Goal: Task Accomplishment & Management: Use online tool/utility

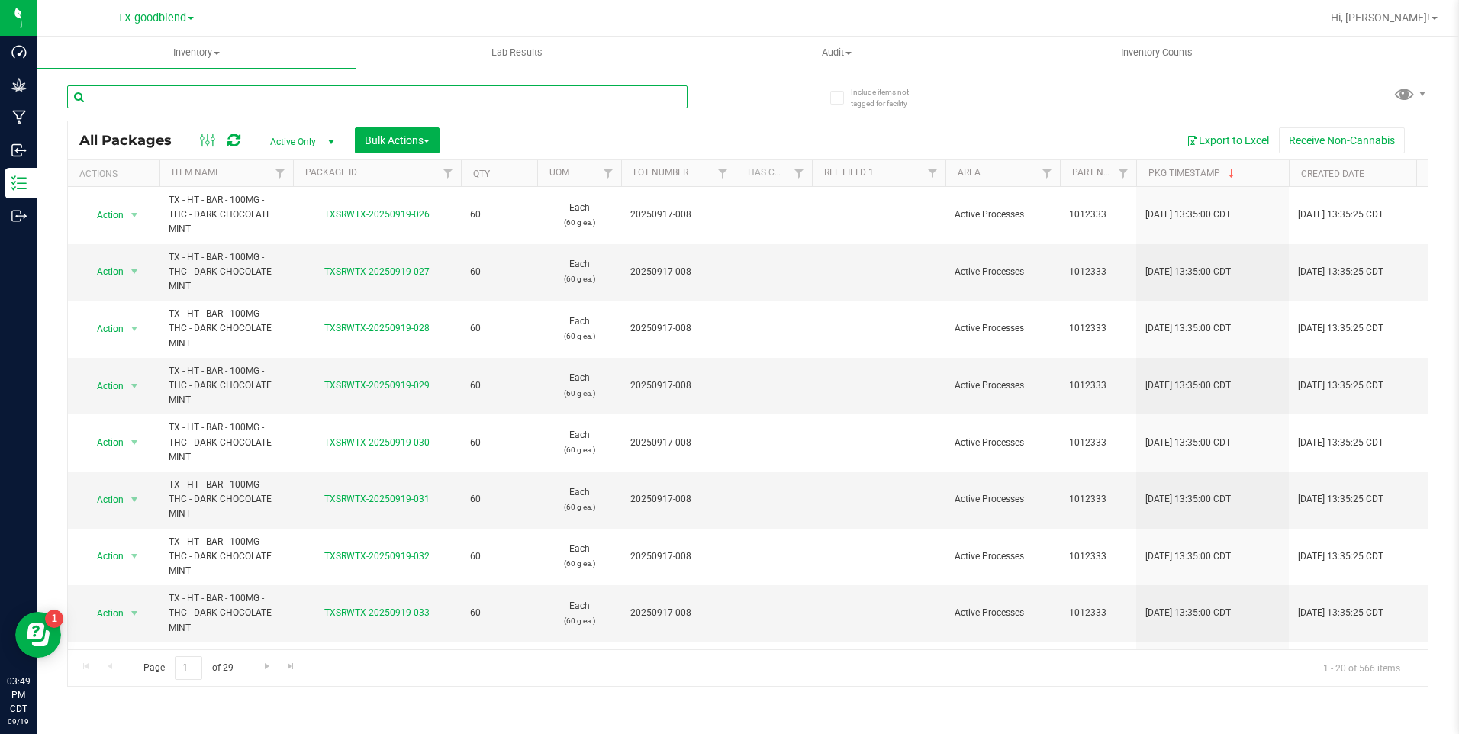
click at [170, 94] on input "text" at bounding box center [377, 96] width 620 height 23
type input "20240626"
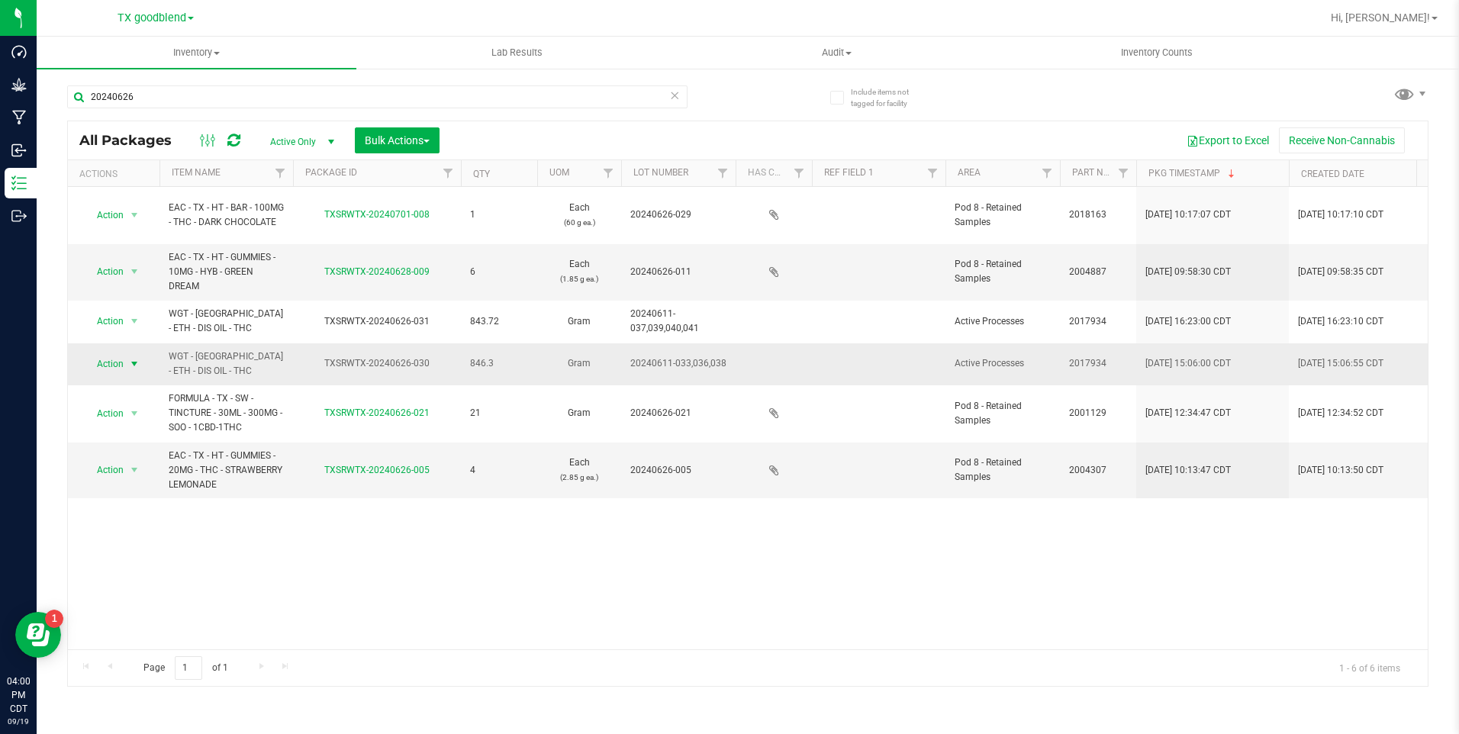
click at [115, 353] on span "Action" at bounding box center [103, 363] width 41 height 21
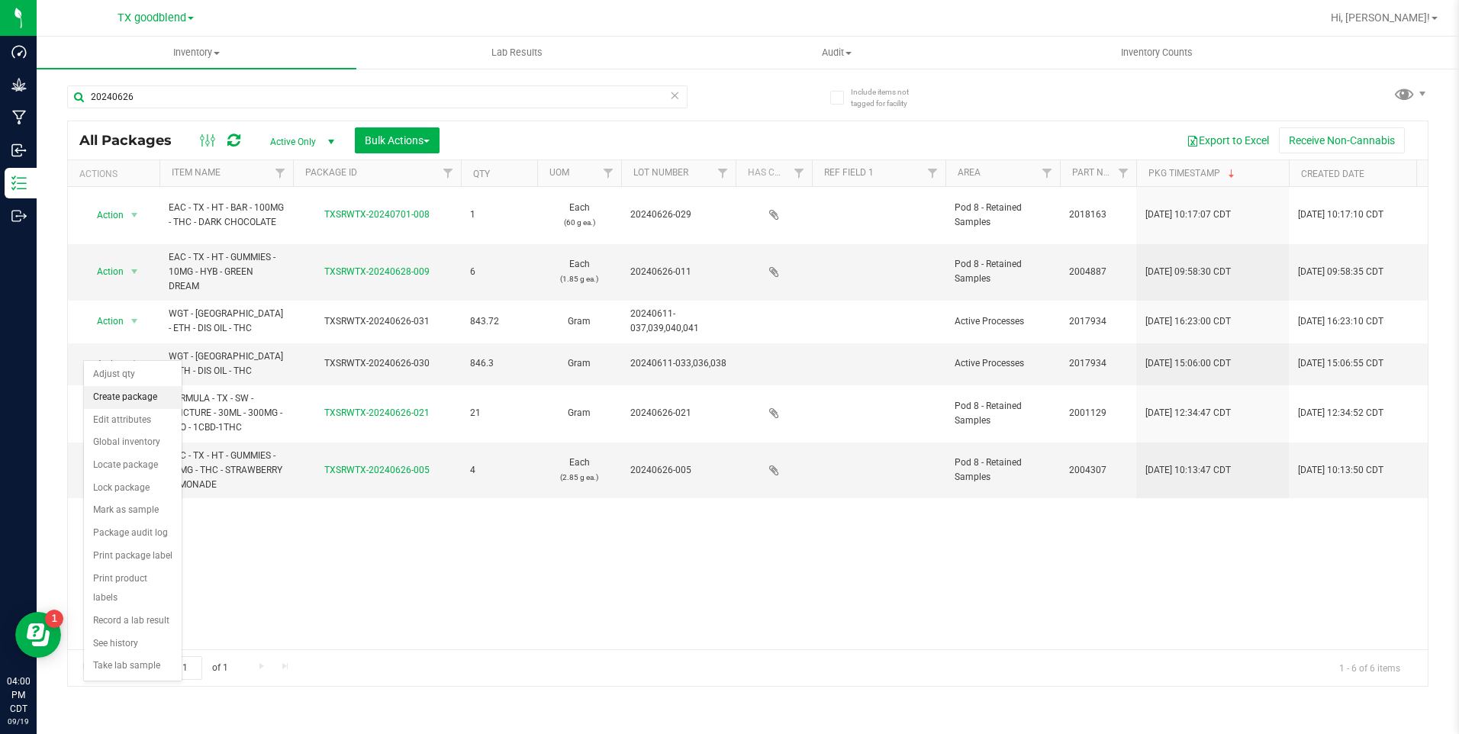
click at [127, 404] on li "Create package" at bounding box center [133, 397] width 98 height 23
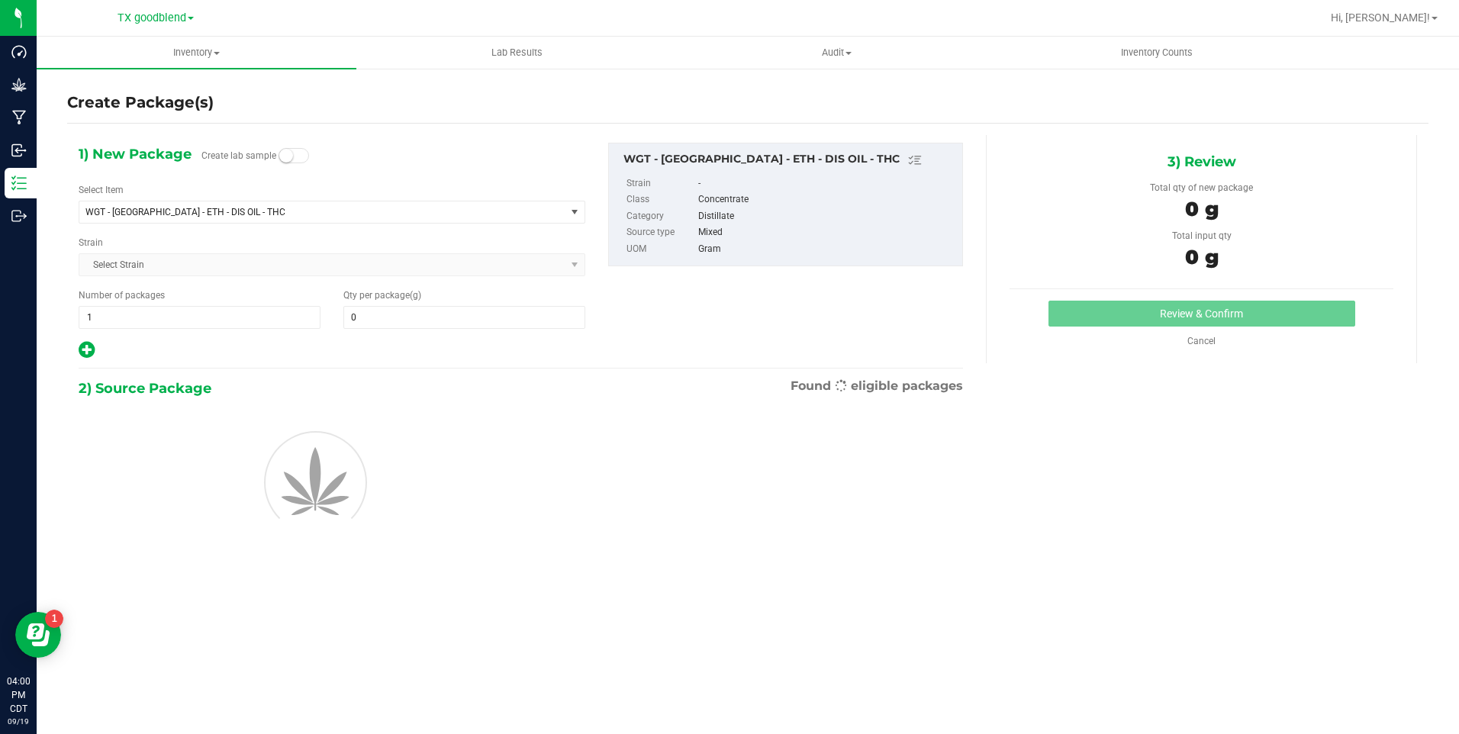
type input "0.0000"
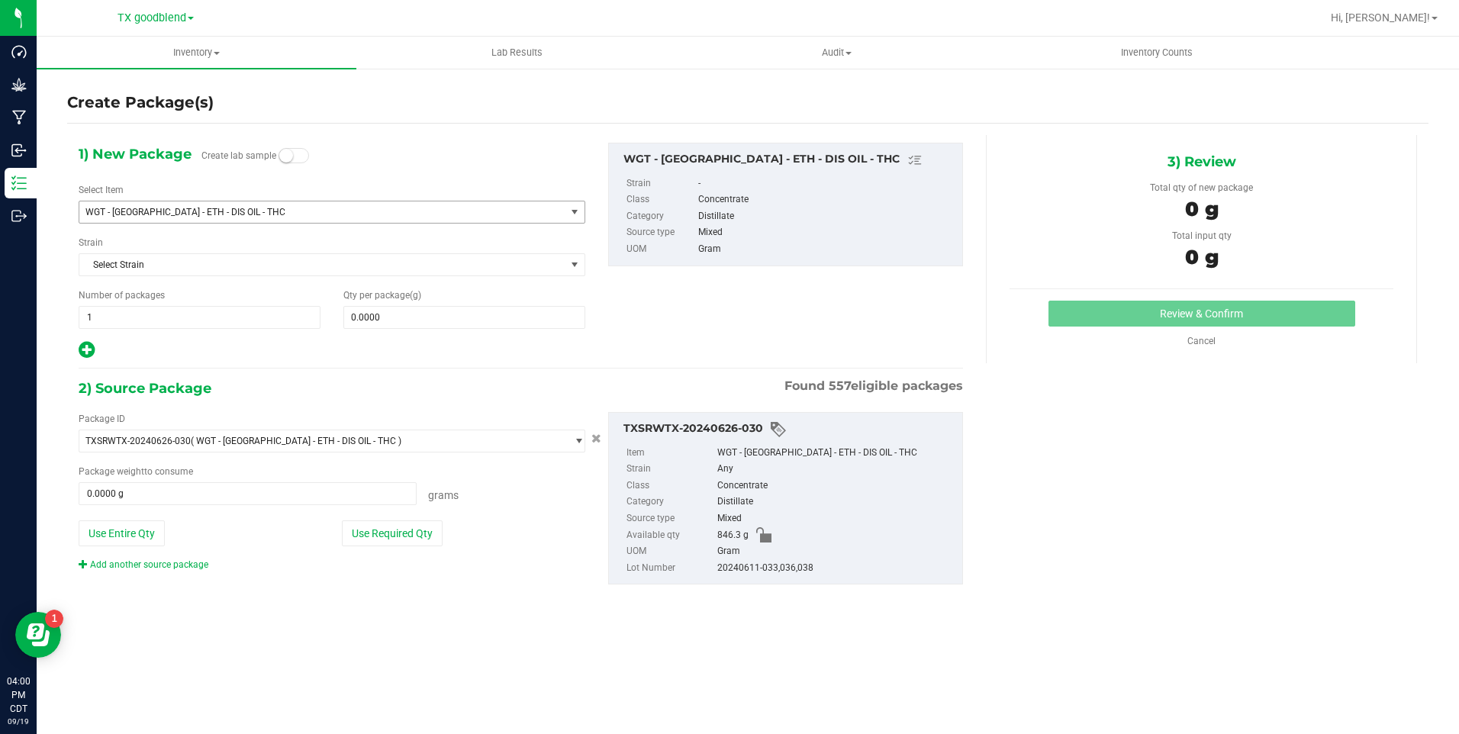
click at [207, 209] on span "WGT - [GEOGRAPHIC_DATA] - ETH - DIS OIL - THC" at bounding box center [312, 212] width 455 height 11
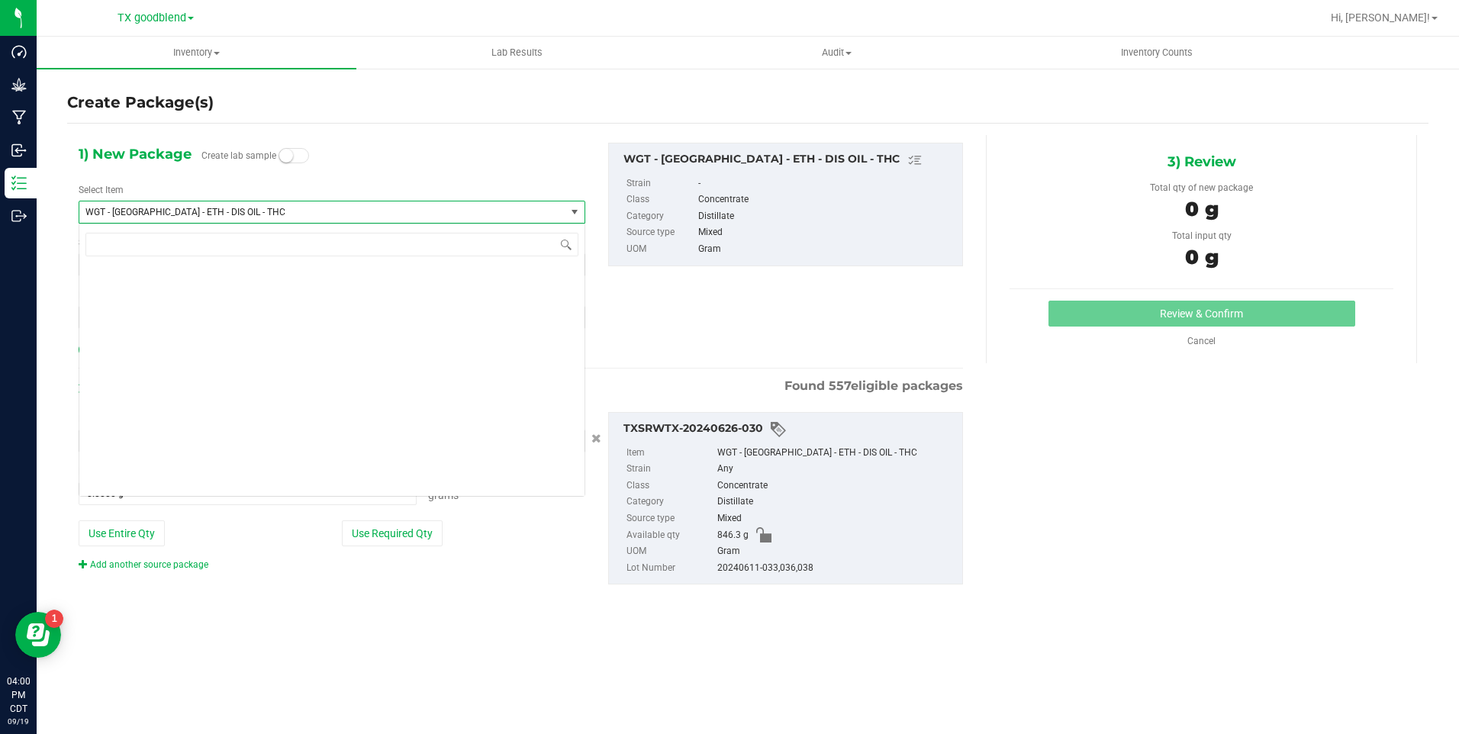
scroll to position [2479, 0]
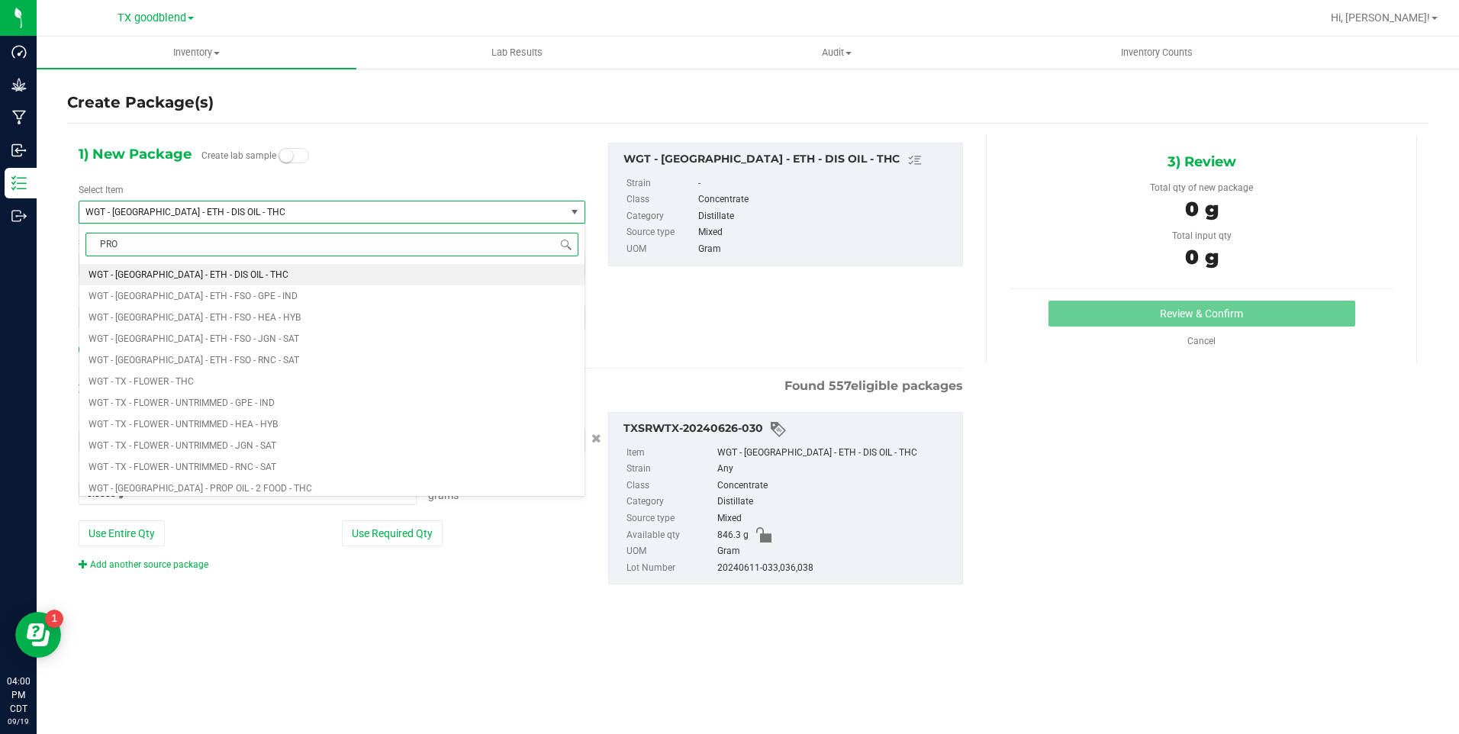
type input "PROP"
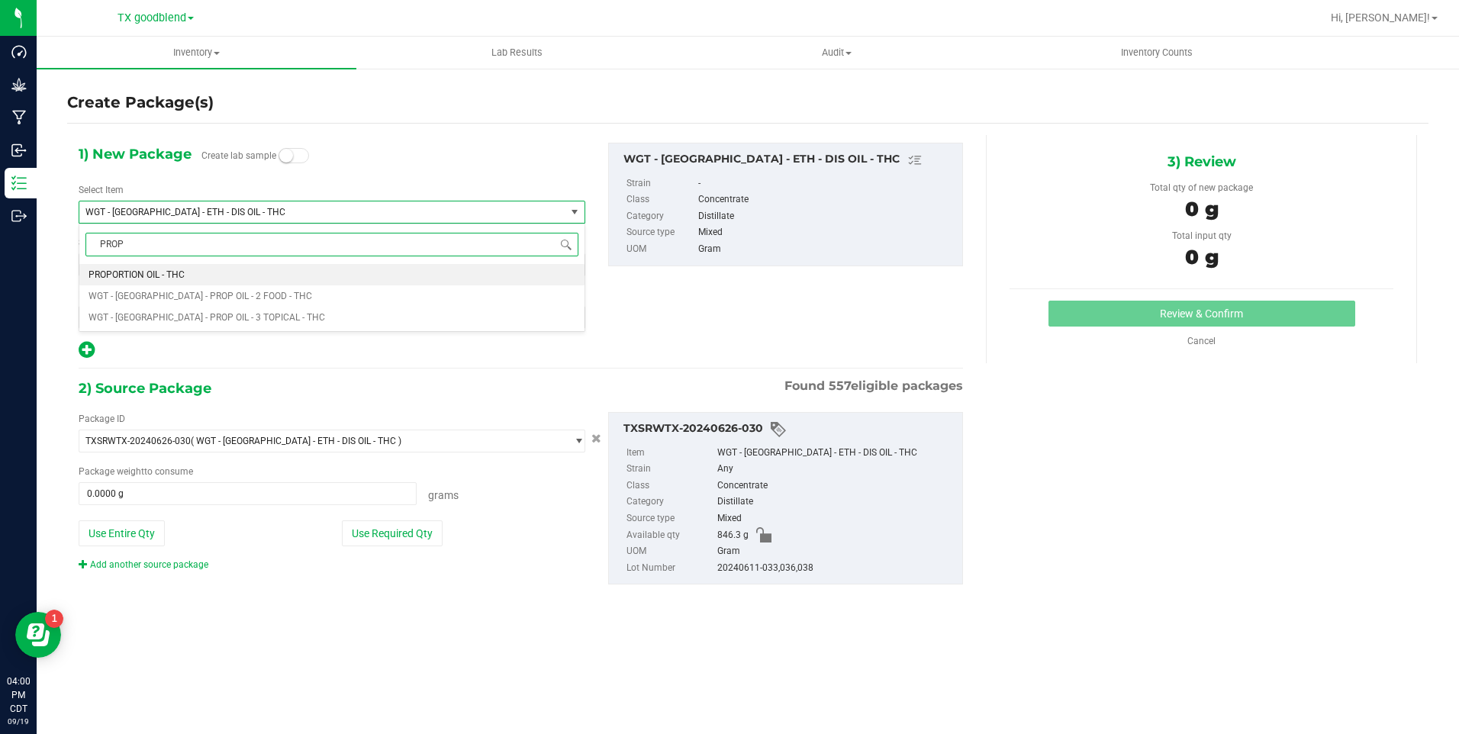
scroll to position [0, 0]
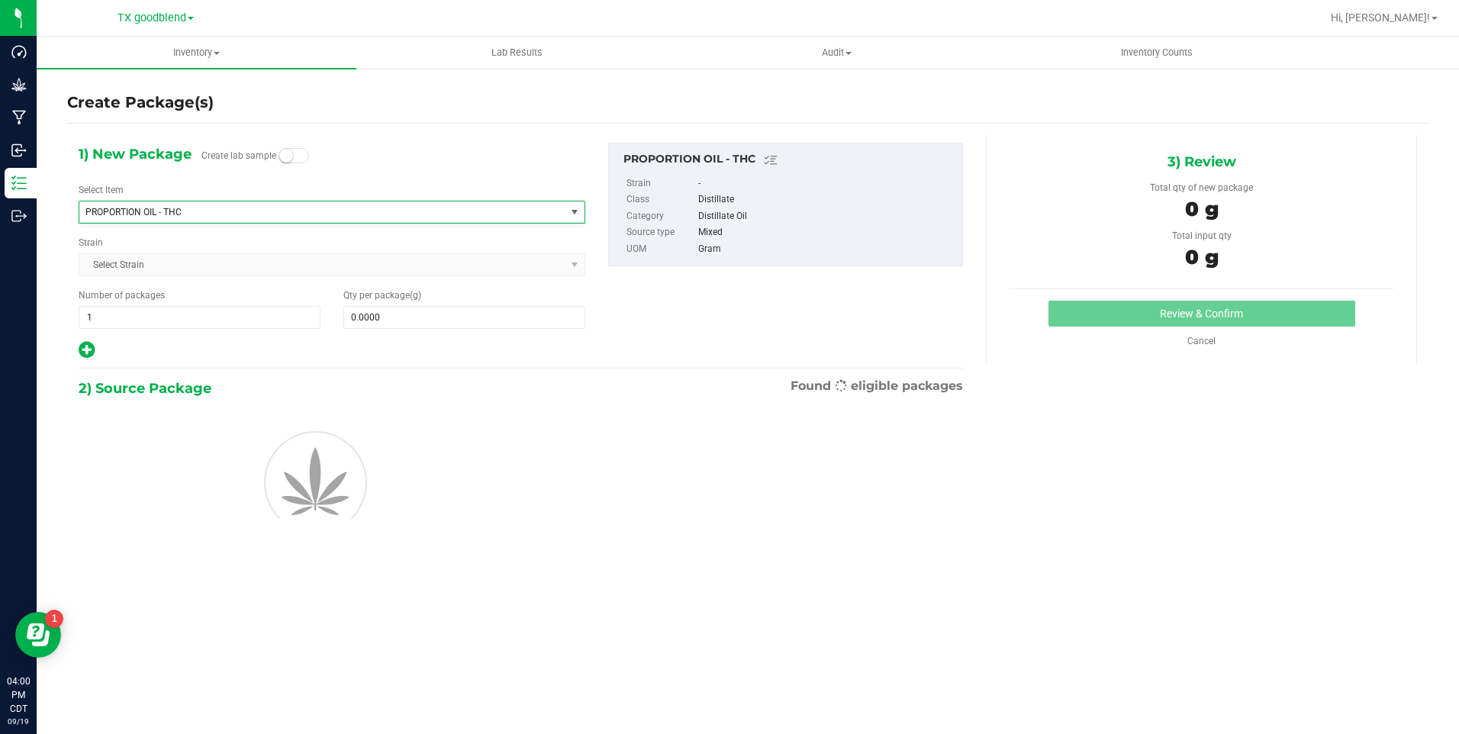
type input "0.0000"
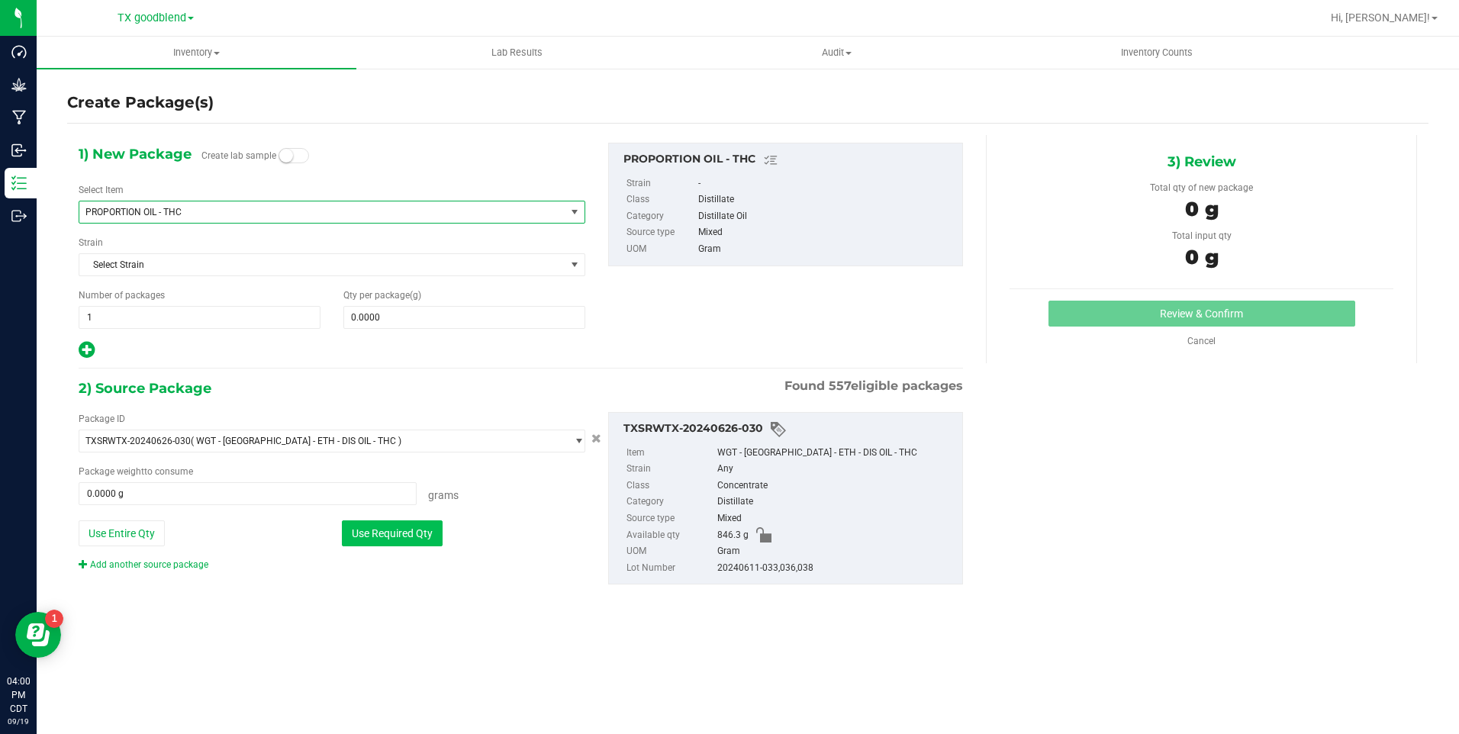
click at [401, 536] on button "Use Required Qty" at bounding box center [392, 533] width 101 height 26
click at [126, 537] on button "Use Entire Qty" at bounding box center [122, 533] width 86 height 26
type input "846.3000 g"
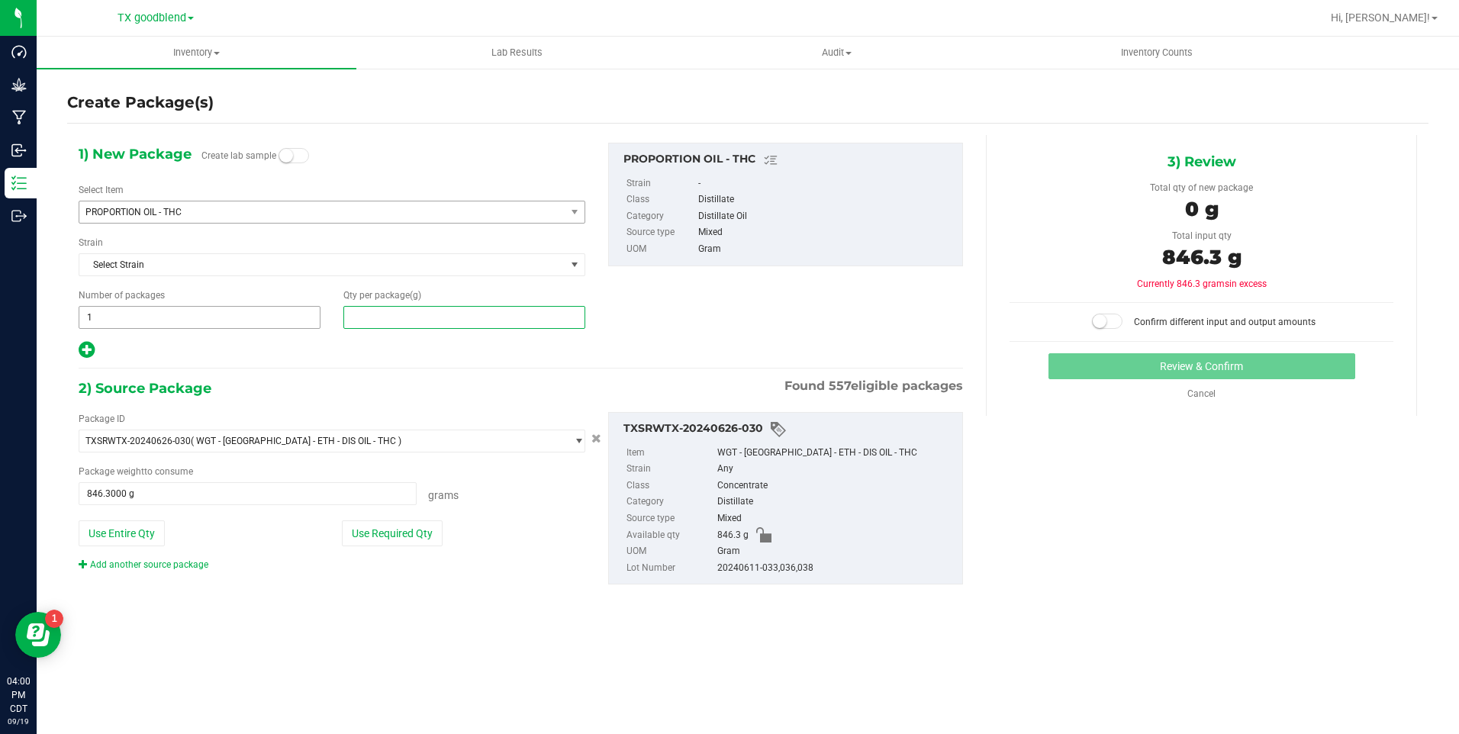
drag, startPoint x: 385, startPoint y: 324, endPoint x: 298, endPoint y: 319, distance: 86.4
click at [298, 319] on div "Number of packages 1 1 Qty per package (g)" at bounding box center [332, 308] width 530 height 40
type input "846.3"
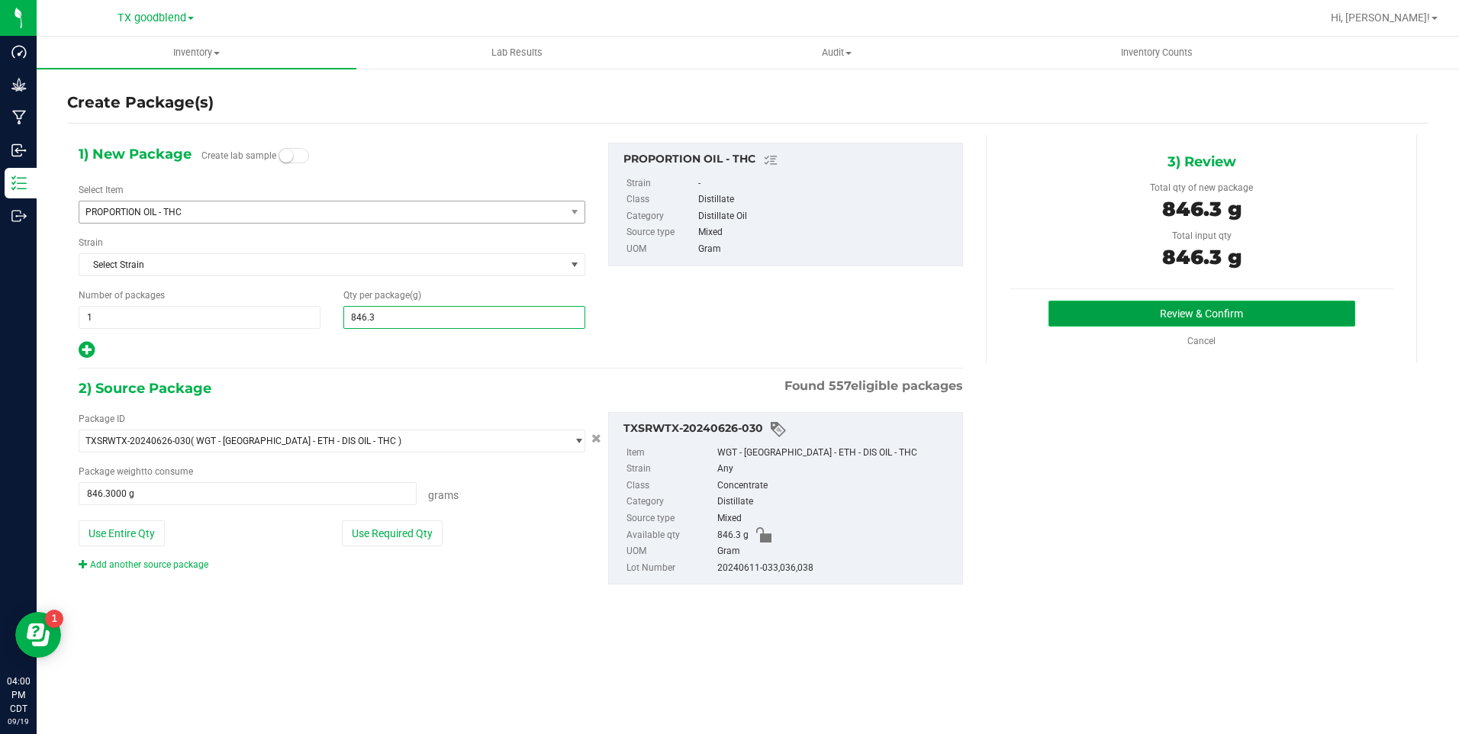
type input "846.3000"
click at [1159, 307] on button "Review & Confirm" at bounding box center [1202, 314] width 307 height 26
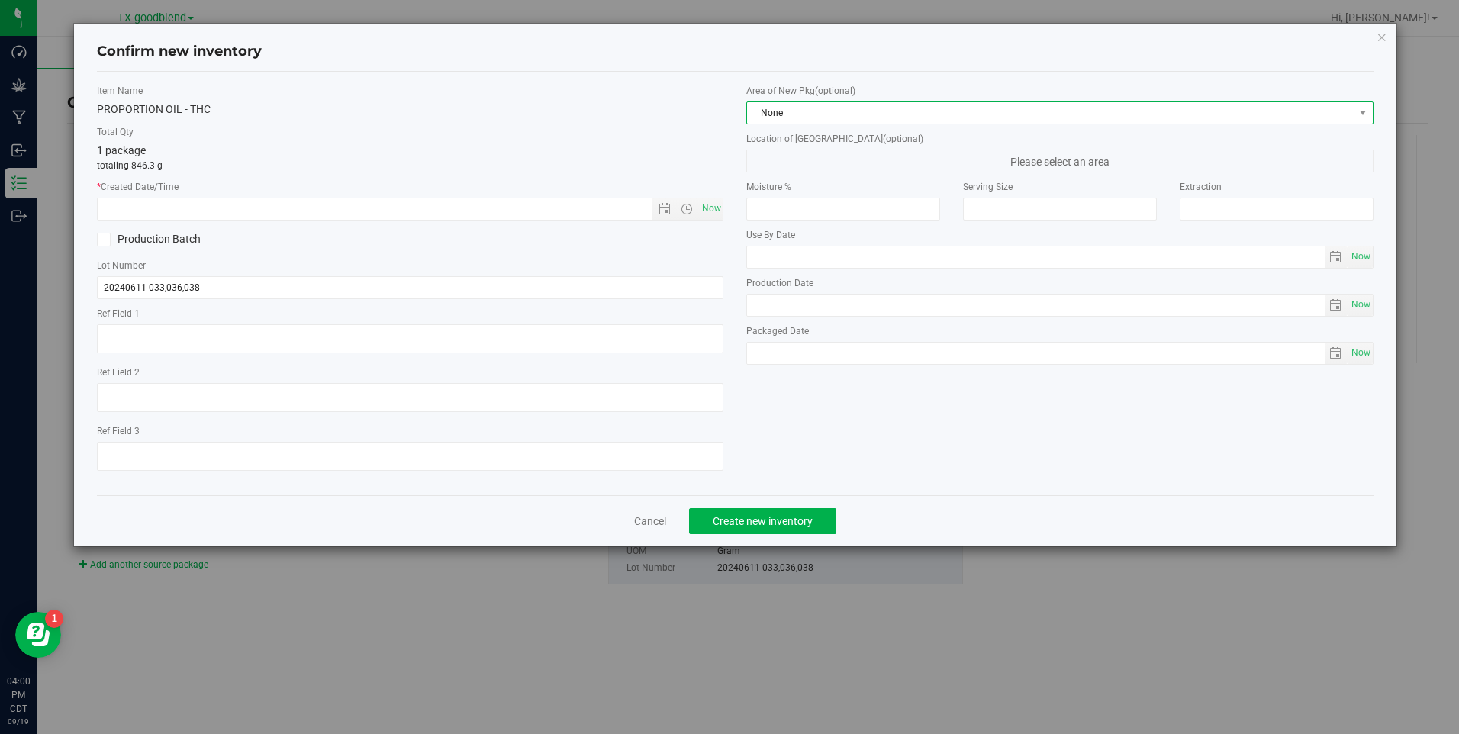
click at [894, 118] on span "None" at bounding box center [1050, 112] width 606 height 21
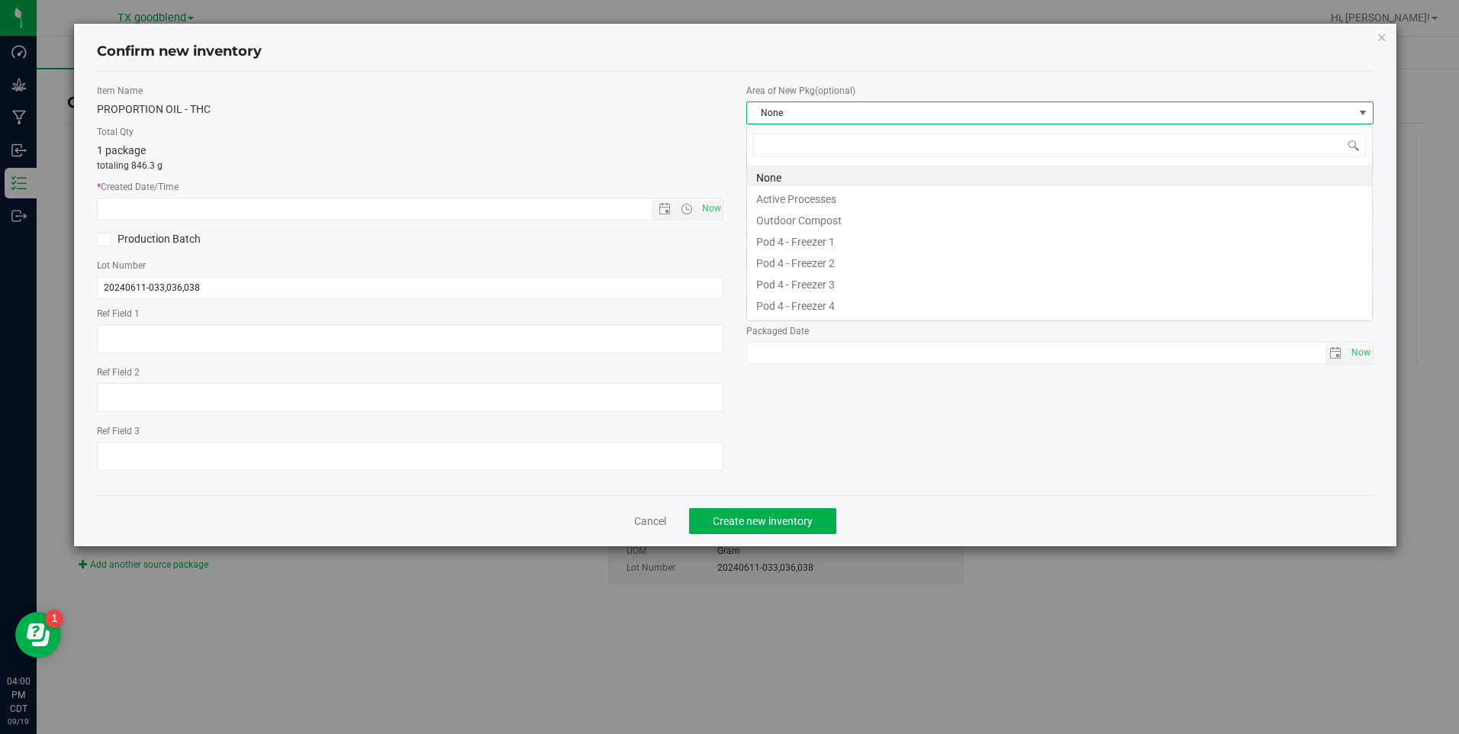
scroll to position [23, 627]
click at [870, 197] on li "Active Processes" at bounding box center [1059, 196] width 625 height 21
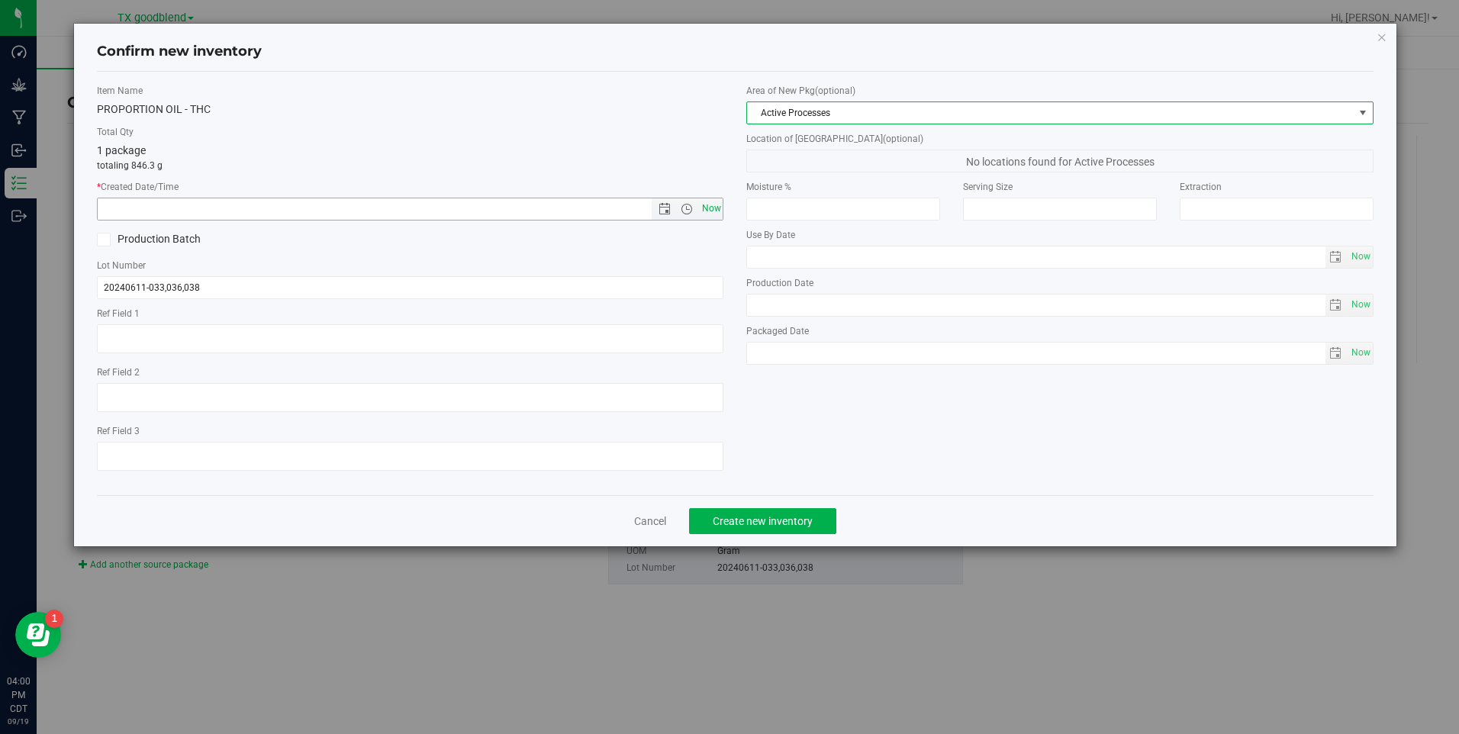
click at [721, 216] on span "Now" at bounding box center [711, 209] width 26 height 22
type input "[DATE] 4:00 PM"
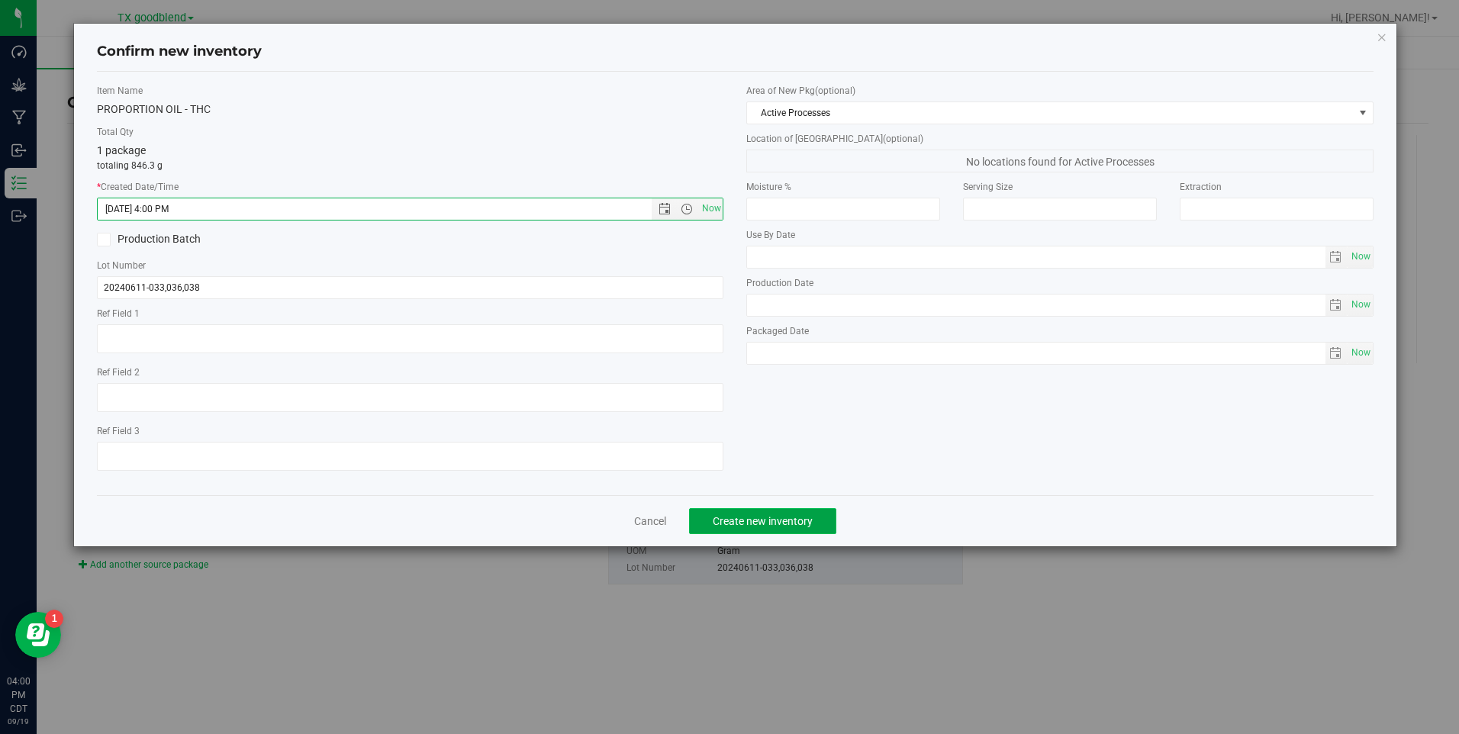
click at [738, 518] on span "Create new inventory" at bounding box center [763, 521] width 100 height 12
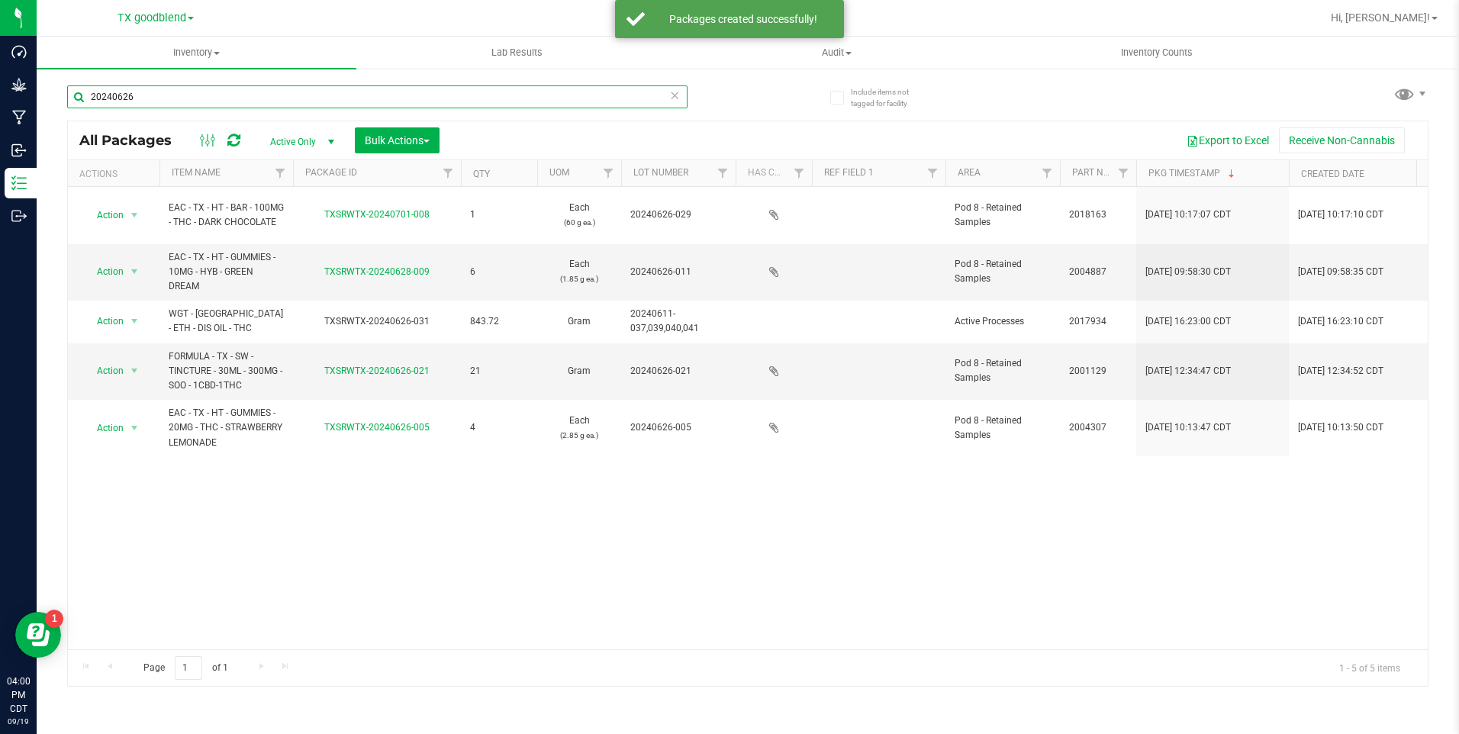
drag, startPoint x: 142, startPoint y: 92, endPoint x: -3, endPoint y: 47, distance: 151.8
click at [0, 47] on html "Dashboard Grow Manufacturing Inbound Inventory Outbound 04:00 PM CDT [DATE] 09/…" at bounding box center [729, 367] width 1459 height 734
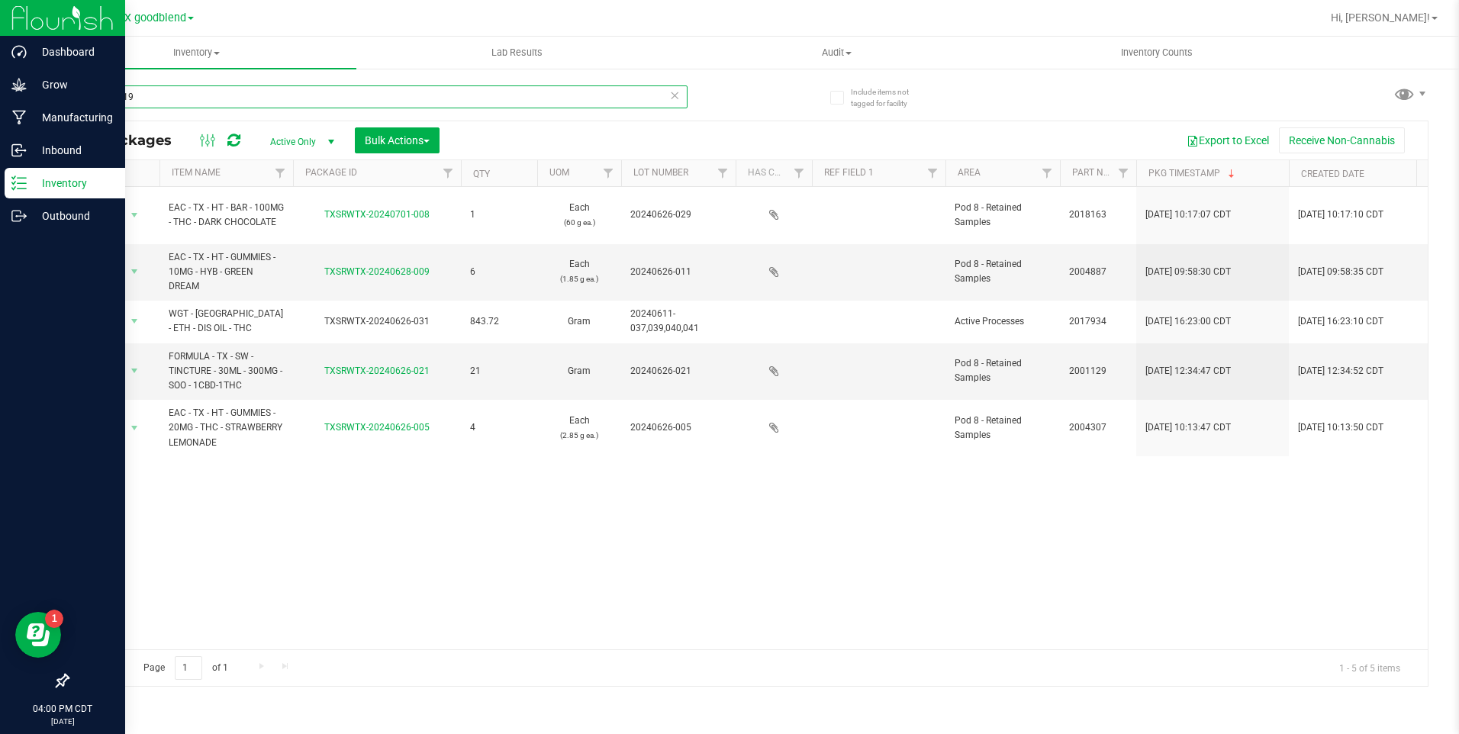
type input "20250919"
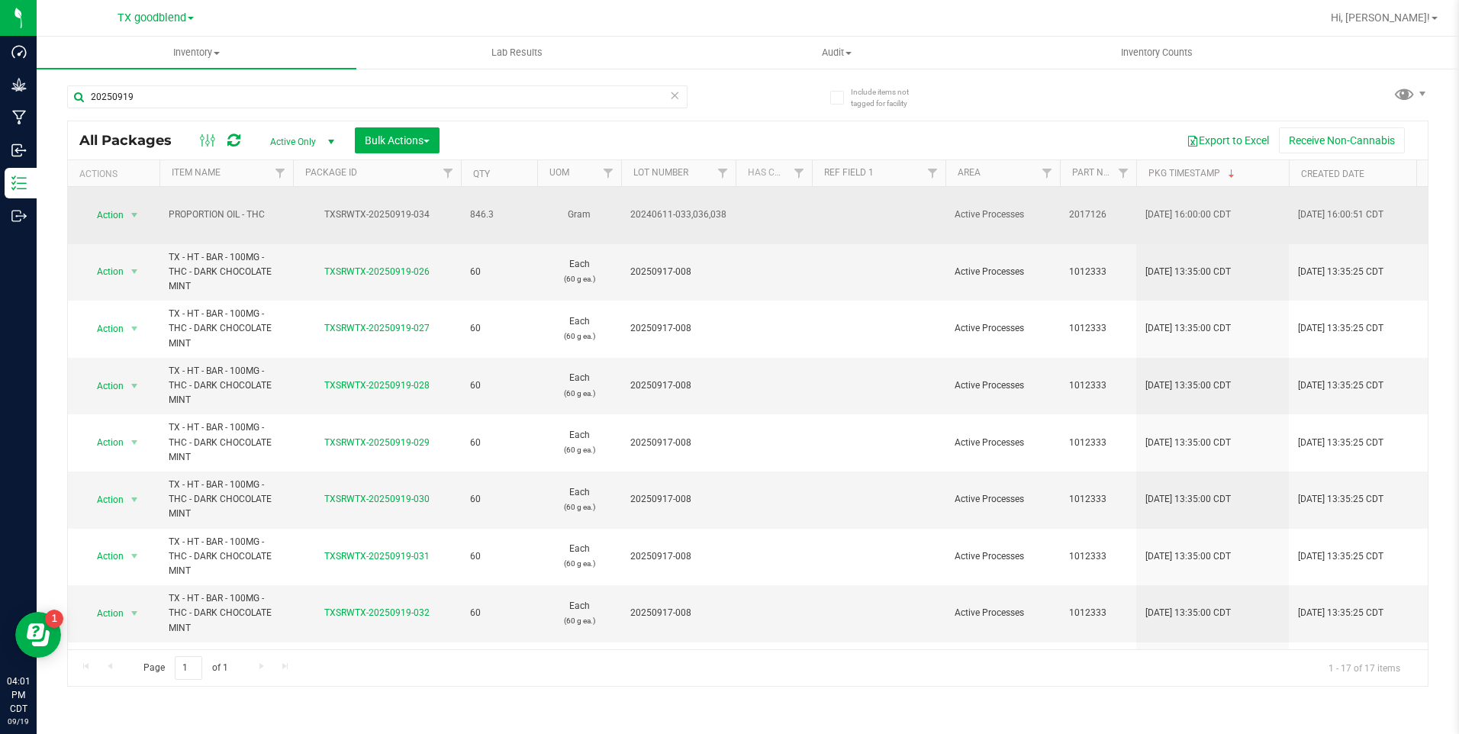
click at [669, 208] on span "20240611-033,036,038" at bounding box center [678, 215] width 96 height 14
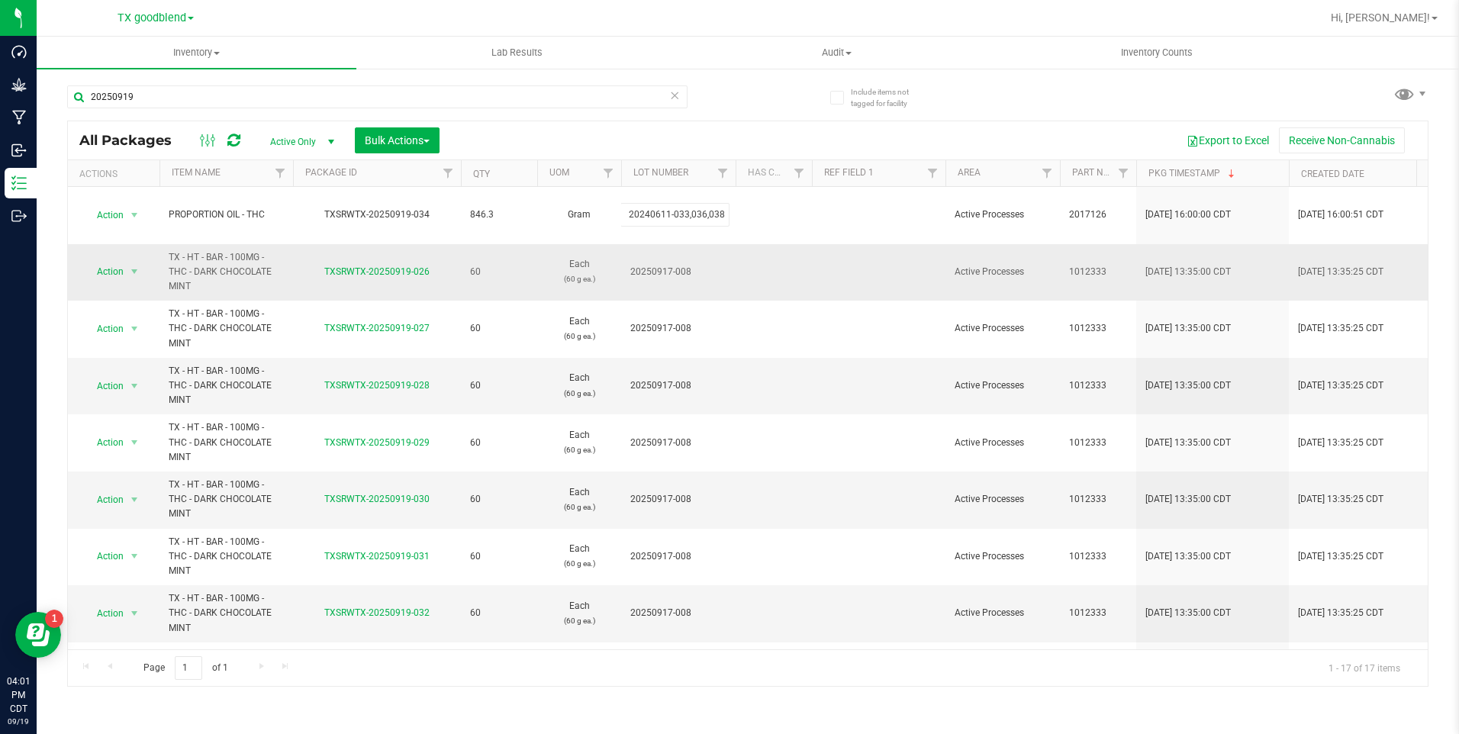
drag, startPoint x: 630, startPoint y: 203, endPoint x: 801, endPoint y: 235, distance: 174.7
click at [801, 235] on tbody "Action Action Adjust qty Create package Edit attributes Global inventory Locate…" at bounding box center [1092, 722] width 2049 height 1070
type input "20250919-034"
click at [703, 254] on div "All Packages Active Only Active Only Lab Samples Locked All Bulk Actions Add to…" at bounding box center [747, 404] width 1361 height 566
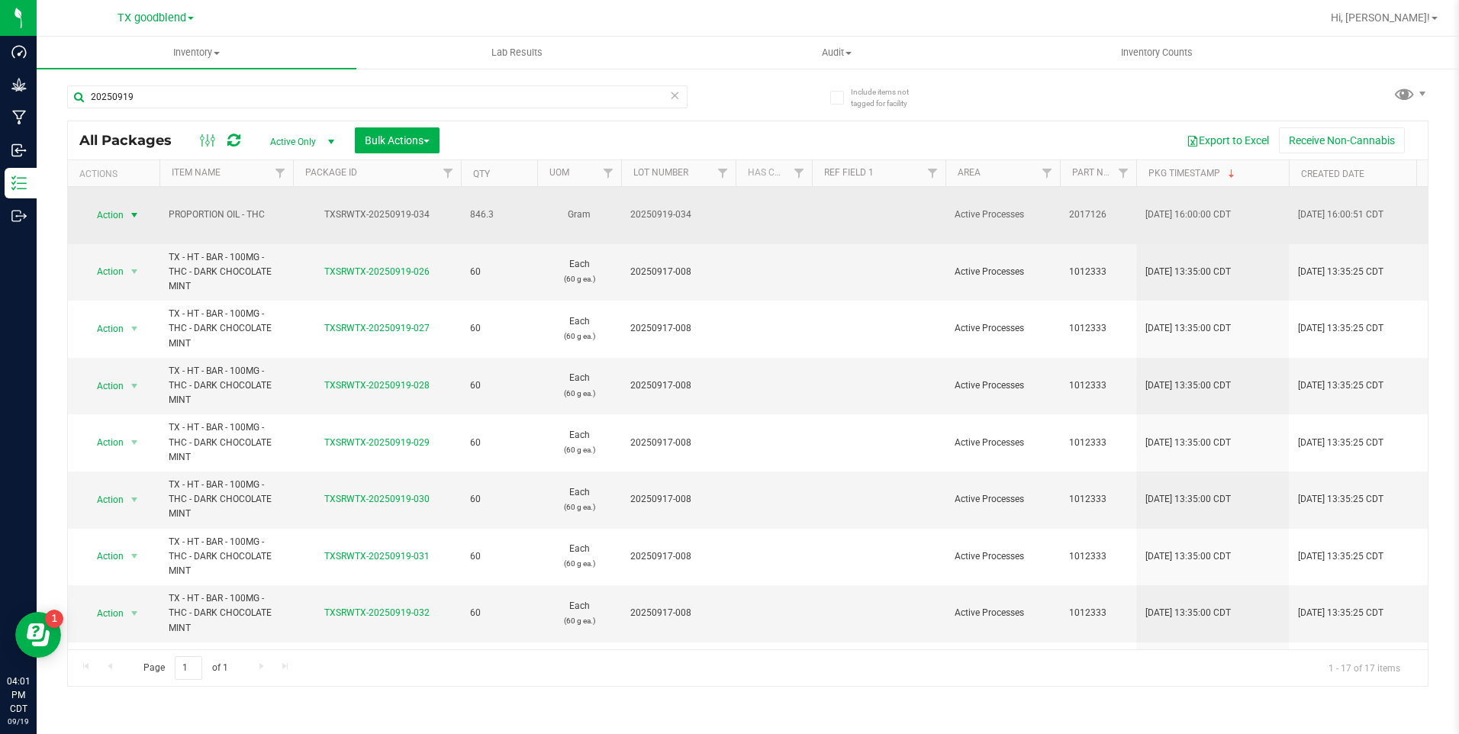
click at [126, 205] on span "select" at bounding box center [134, 215] width 19 height 21
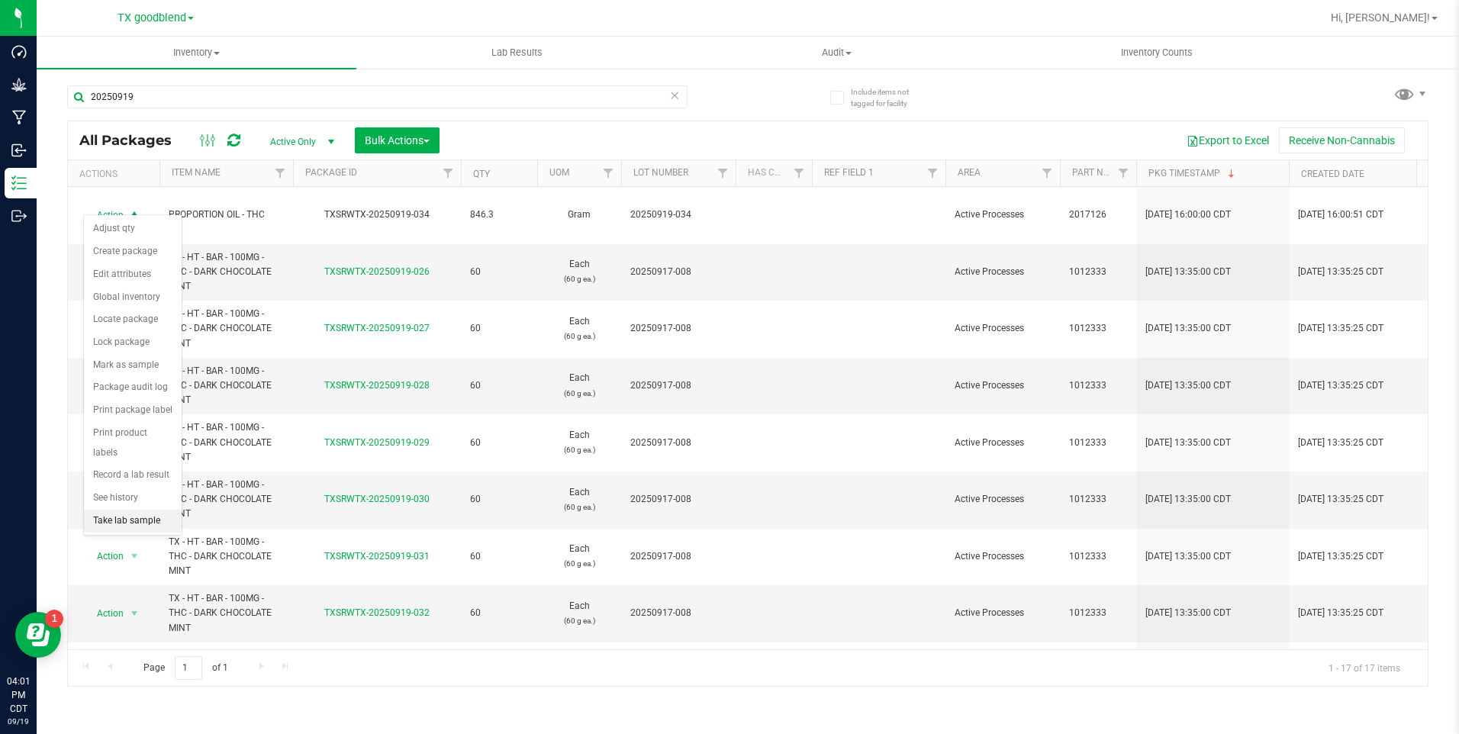
click at [119, 510] on li "Take lab sample" at bounding box center [133, 521] width 98 height 23
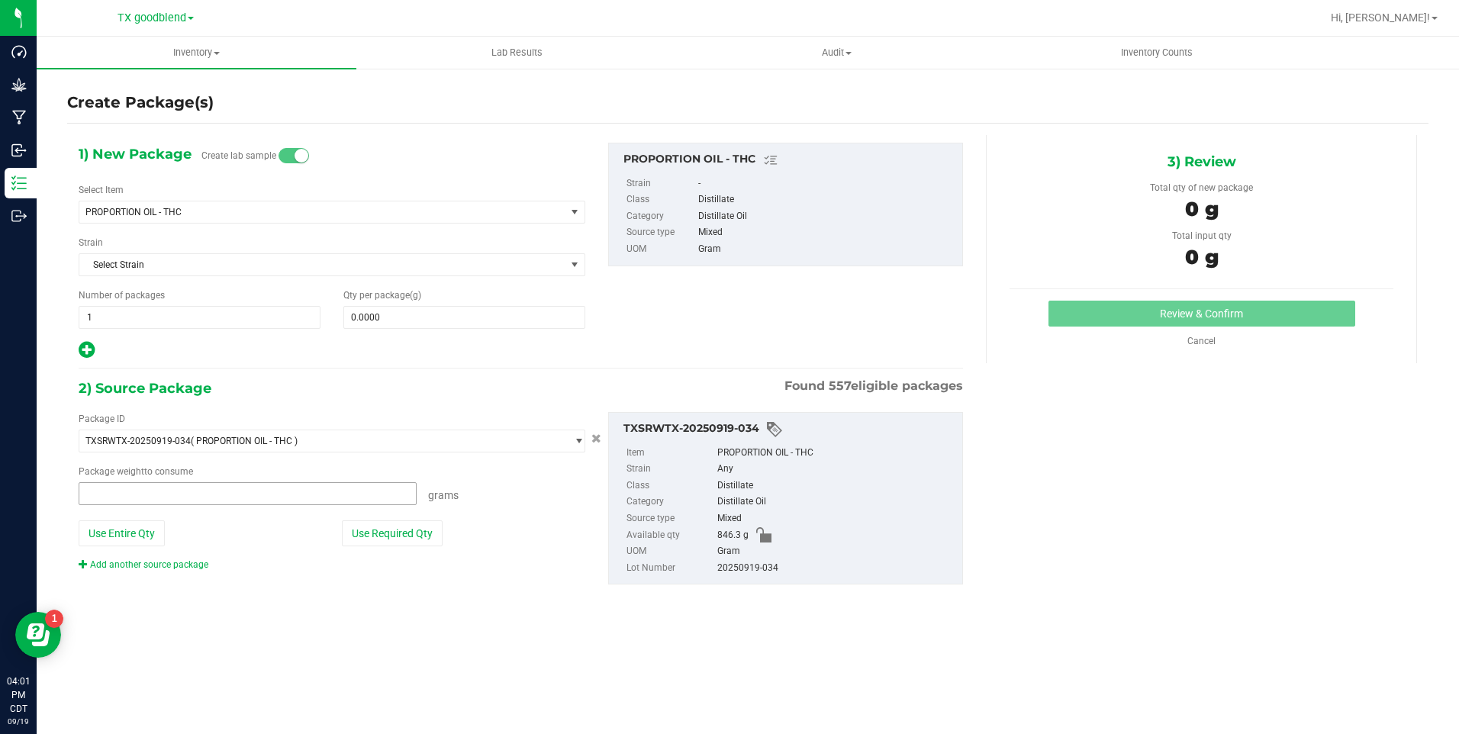
type input "0.0000 g"
click at [382, 319] on span at bounding box center [464, 317] width 242 height 23
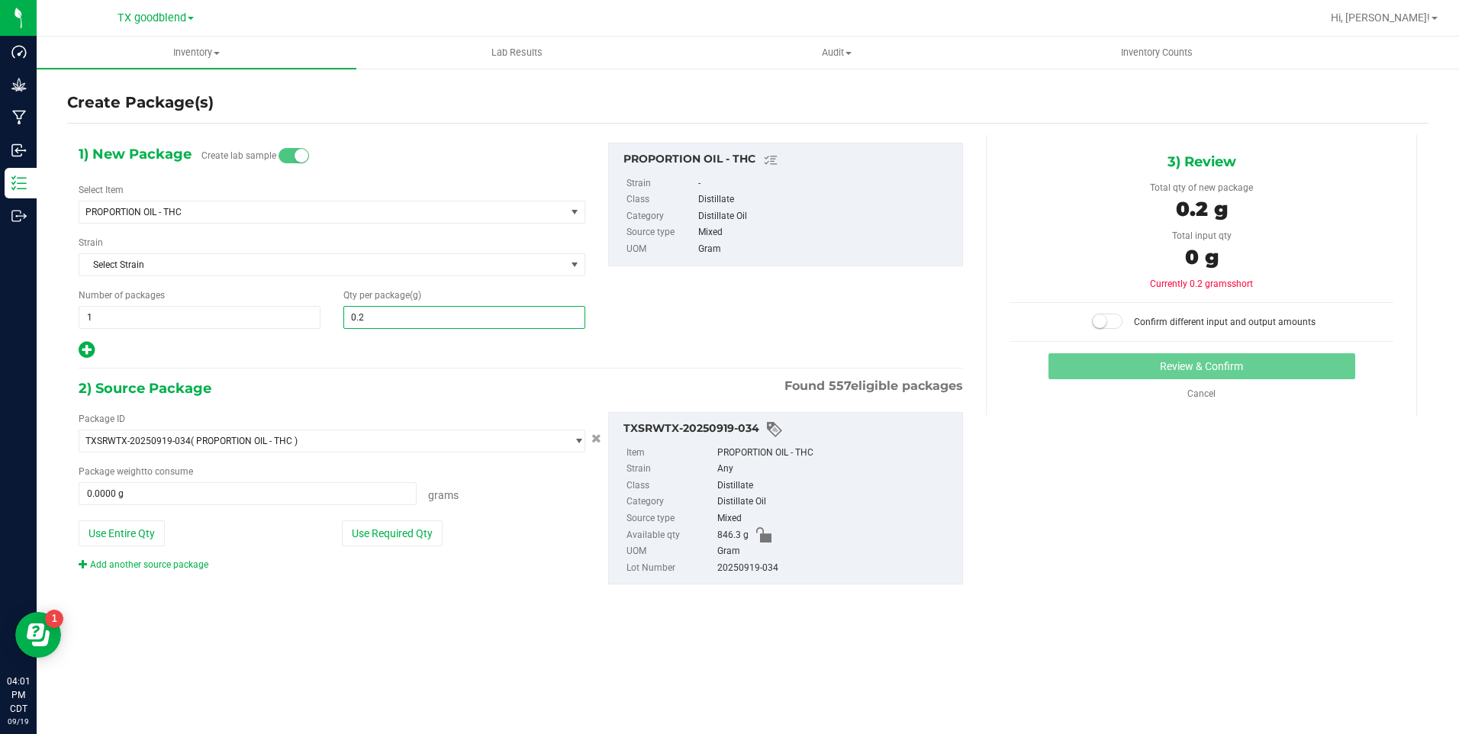
type input "0.25"
type input "0.2500"
click at [362, 520] on button "Use Required Qty" at bounding box center [392, 533] width 101 height 26
type input "0.2500 g"
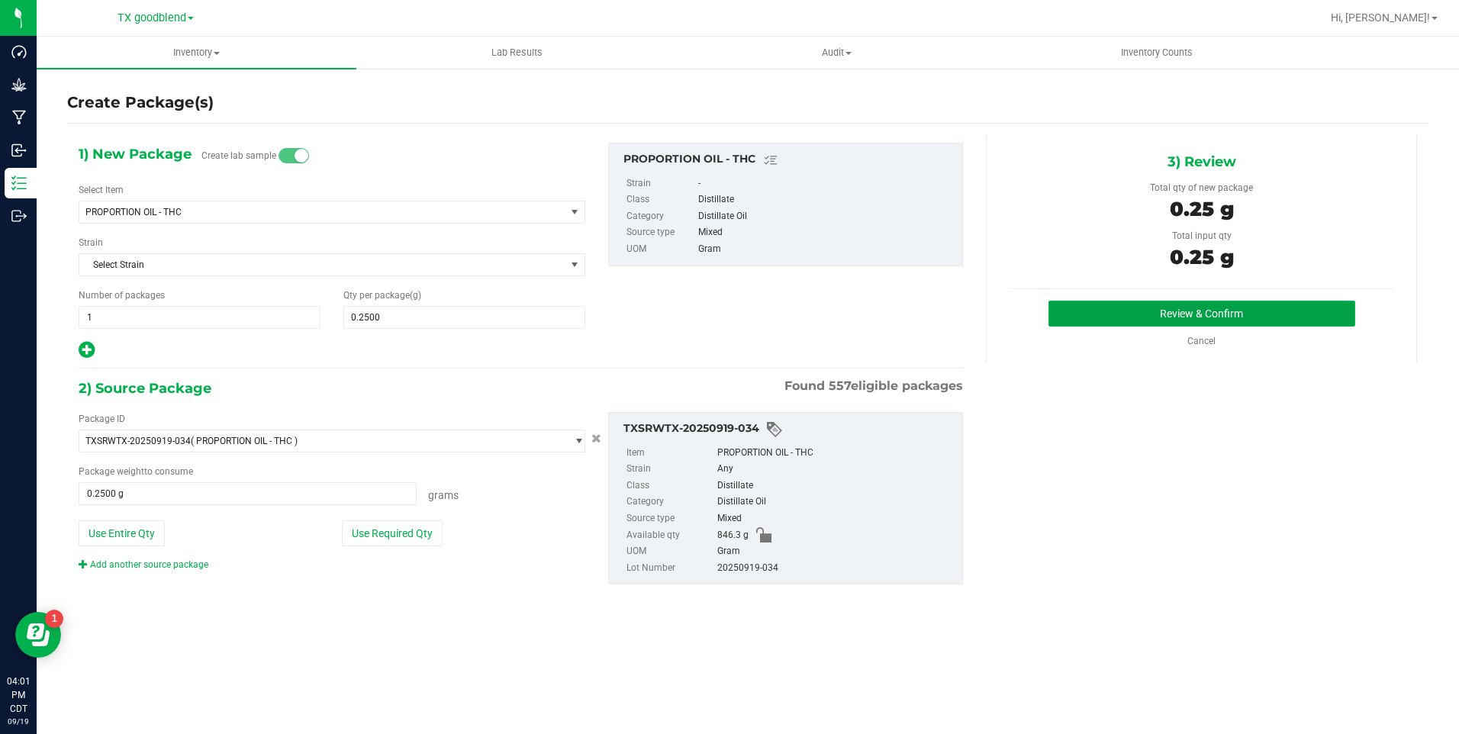
click at [1199, 319] on button "Review & Confirm" at bounding box center [1202, 314] width 307 height 26
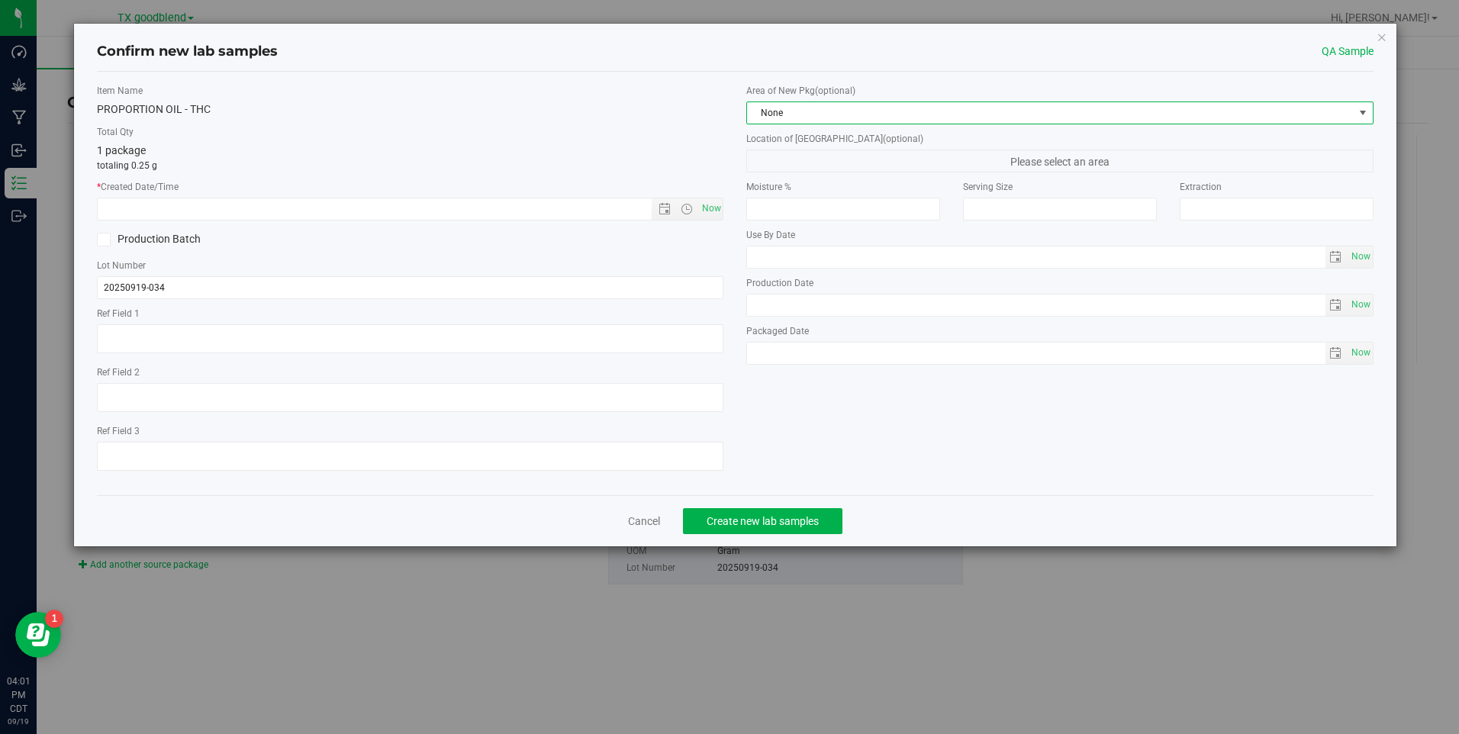
click at [855, 122] on span "None" at bounding box center [1050, 112] width 606 height 21
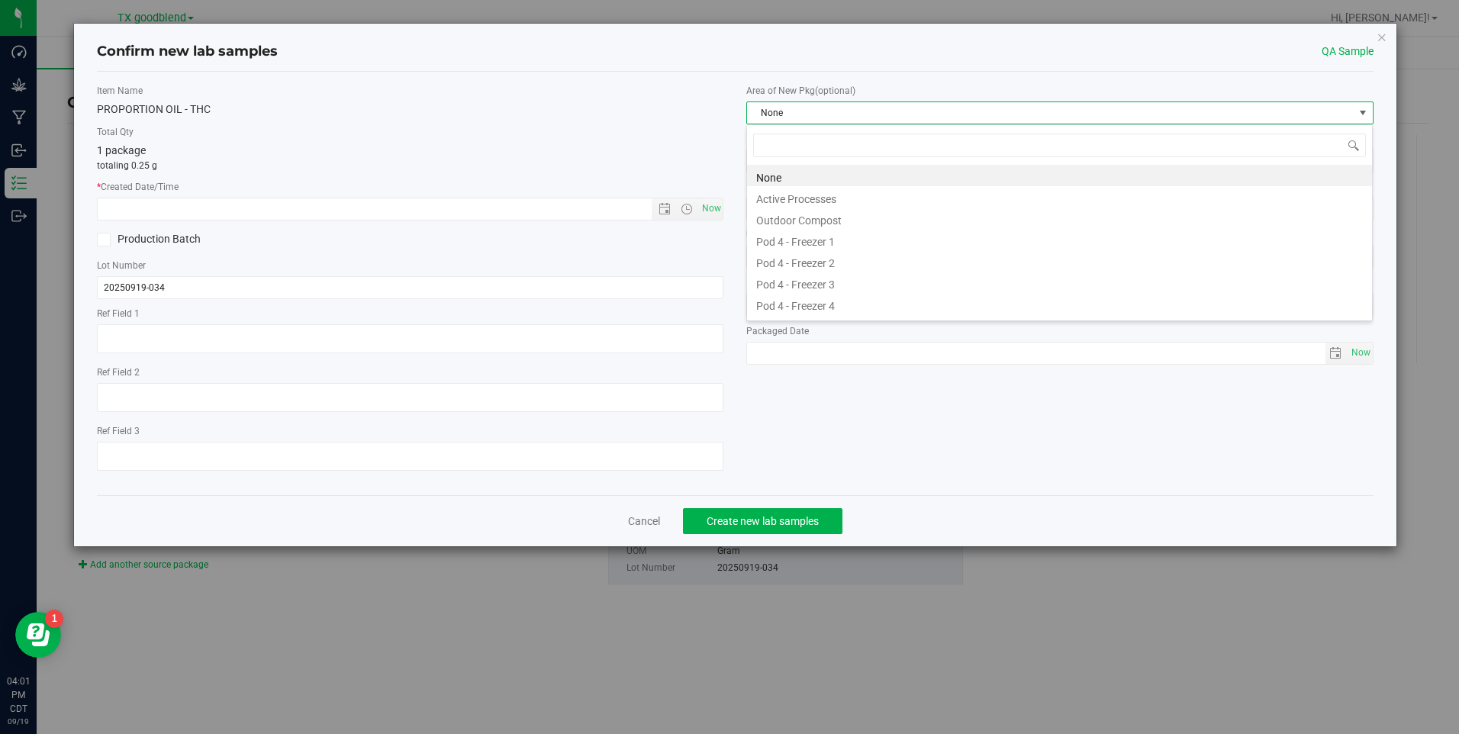
scroll to position [23, 627]
click at [833, 195] on li "Active Processes" at bounding box center [1059, 196] width 625 height 21
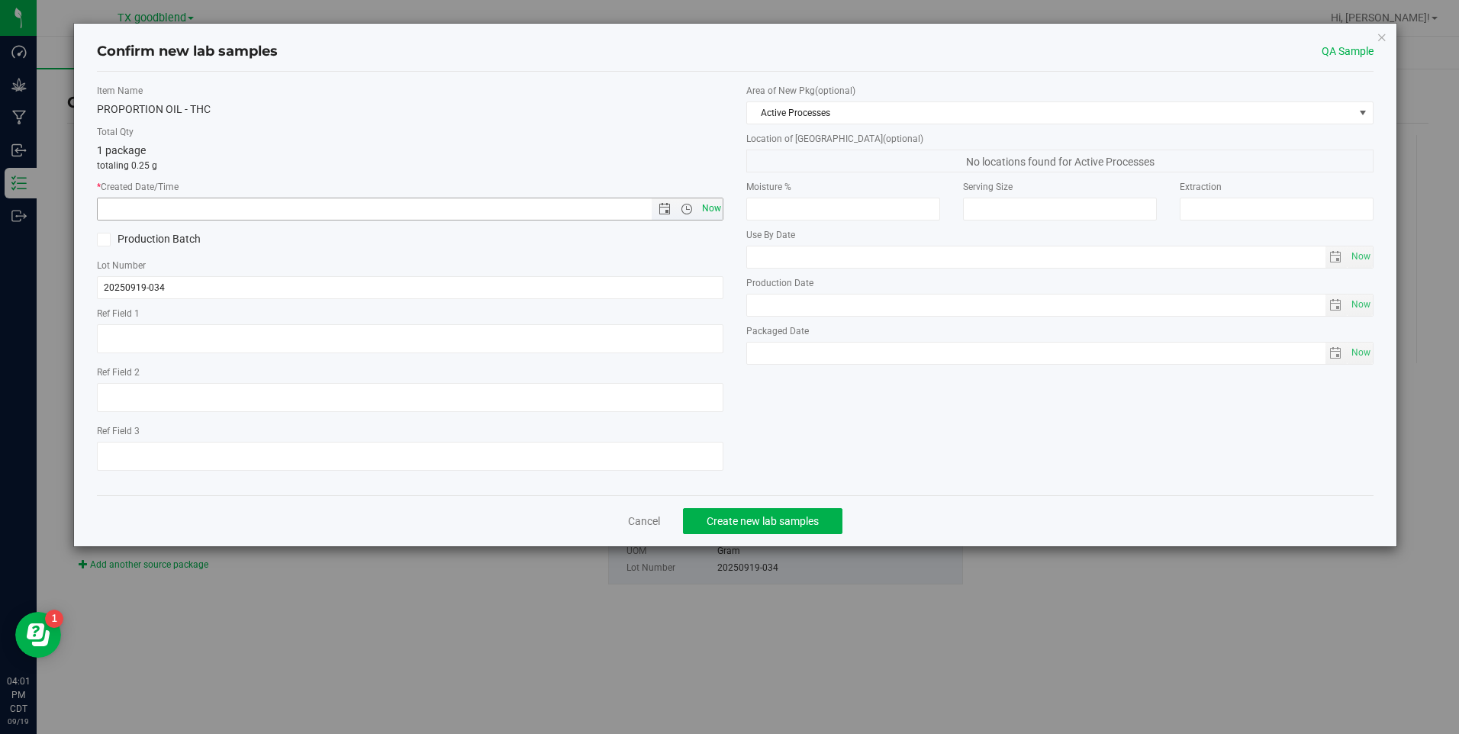
click at [718, 198] on span "Now" at bounding box center [711, 209] width 26 height 22
type input "[DATE] 4:01 PM"
click at [721, 527] on button "Create new lab samples" at bounding box center [762, 521] width 159 height 26
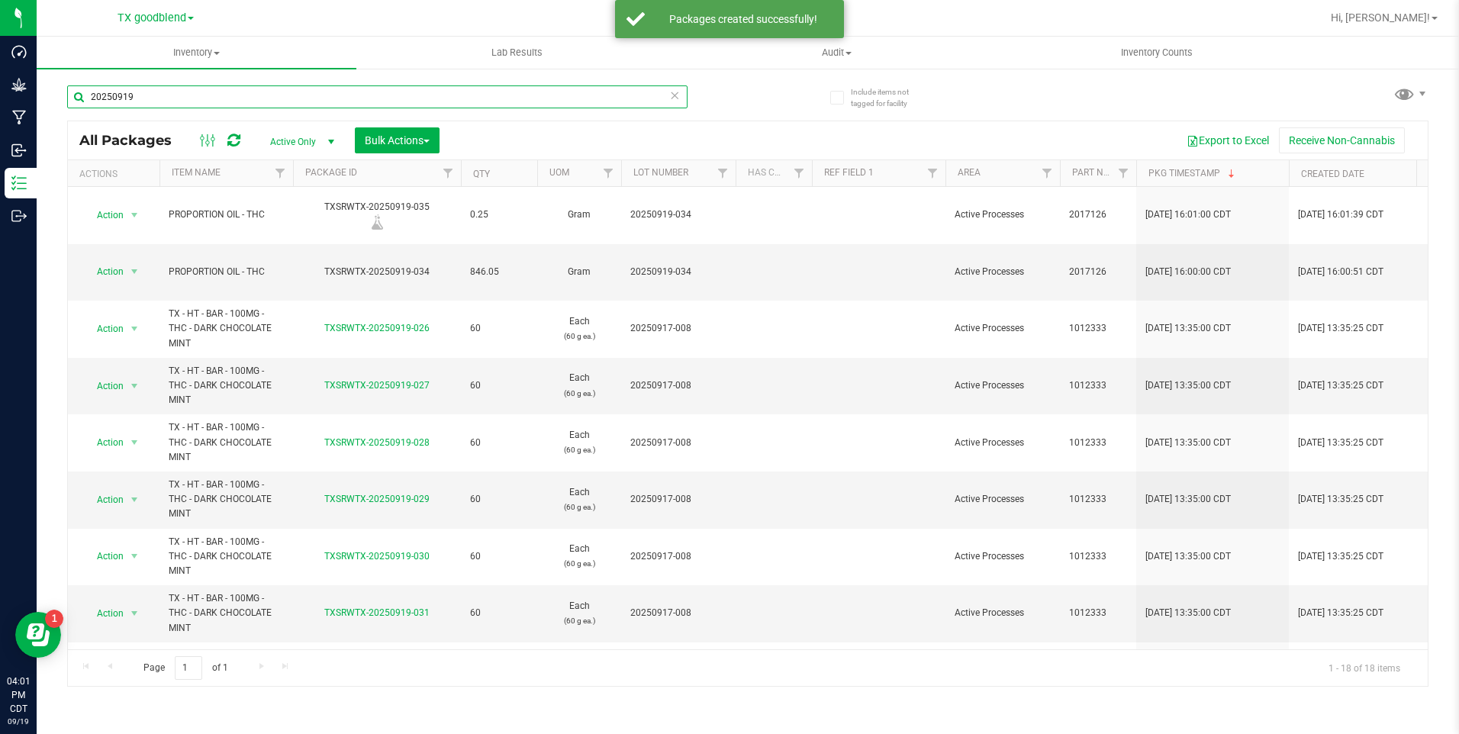
click at [266, 101] on input "20250919" at bounding box center [377, 96] width 620 height 23
type input "20250915"
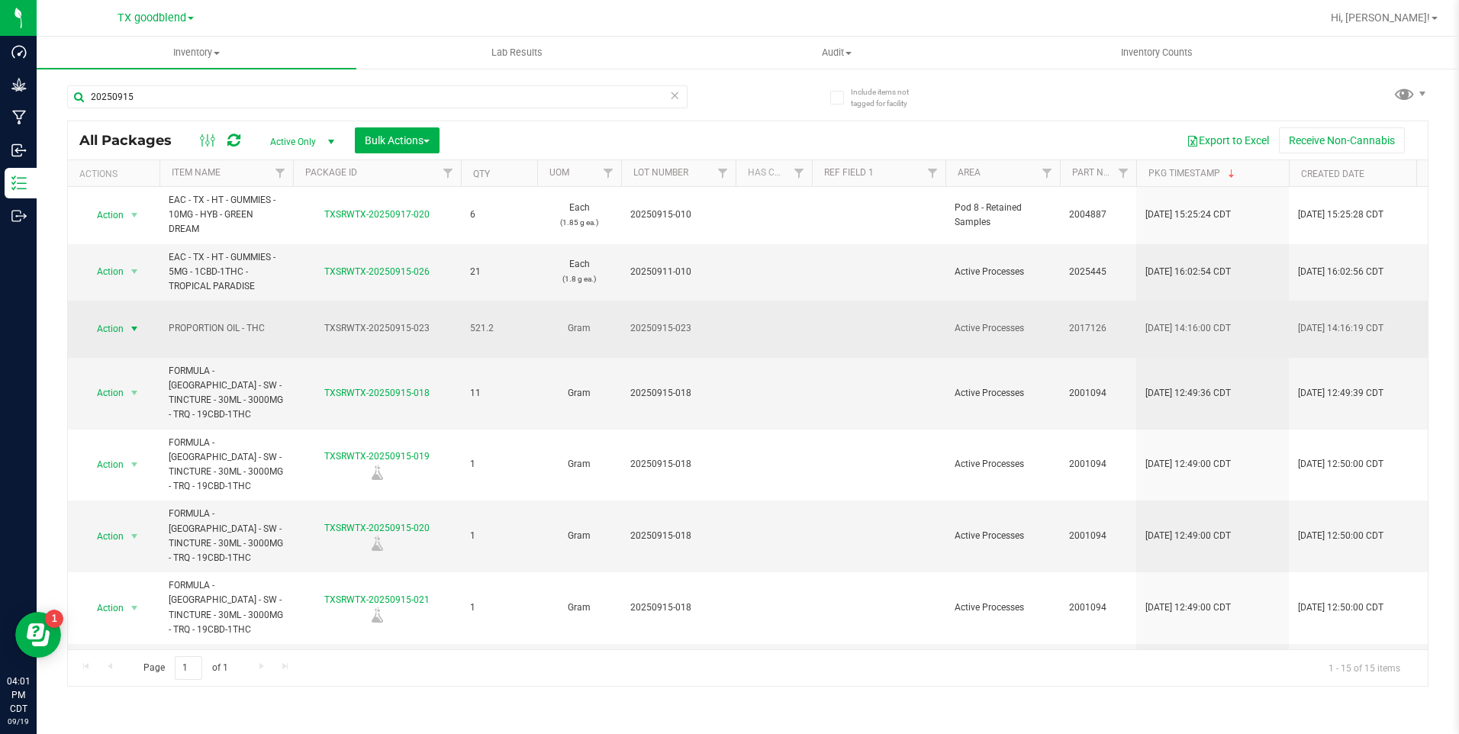
click at [111, 326] on span "Action" at bounding box center [103, 328] width 41 height 21
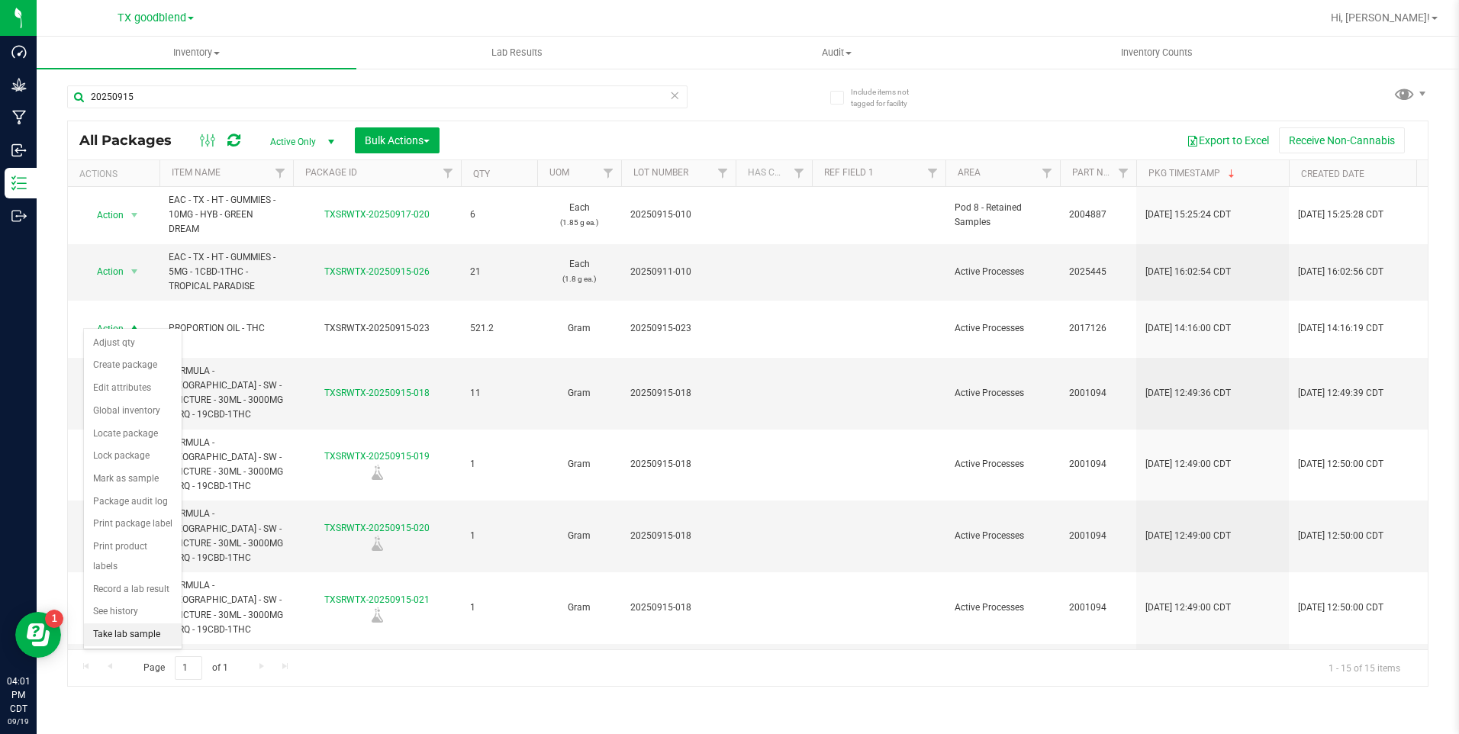
click at [114, 623] on li "Take lab sample" at bounding box center [133, 634] width 98 height 23
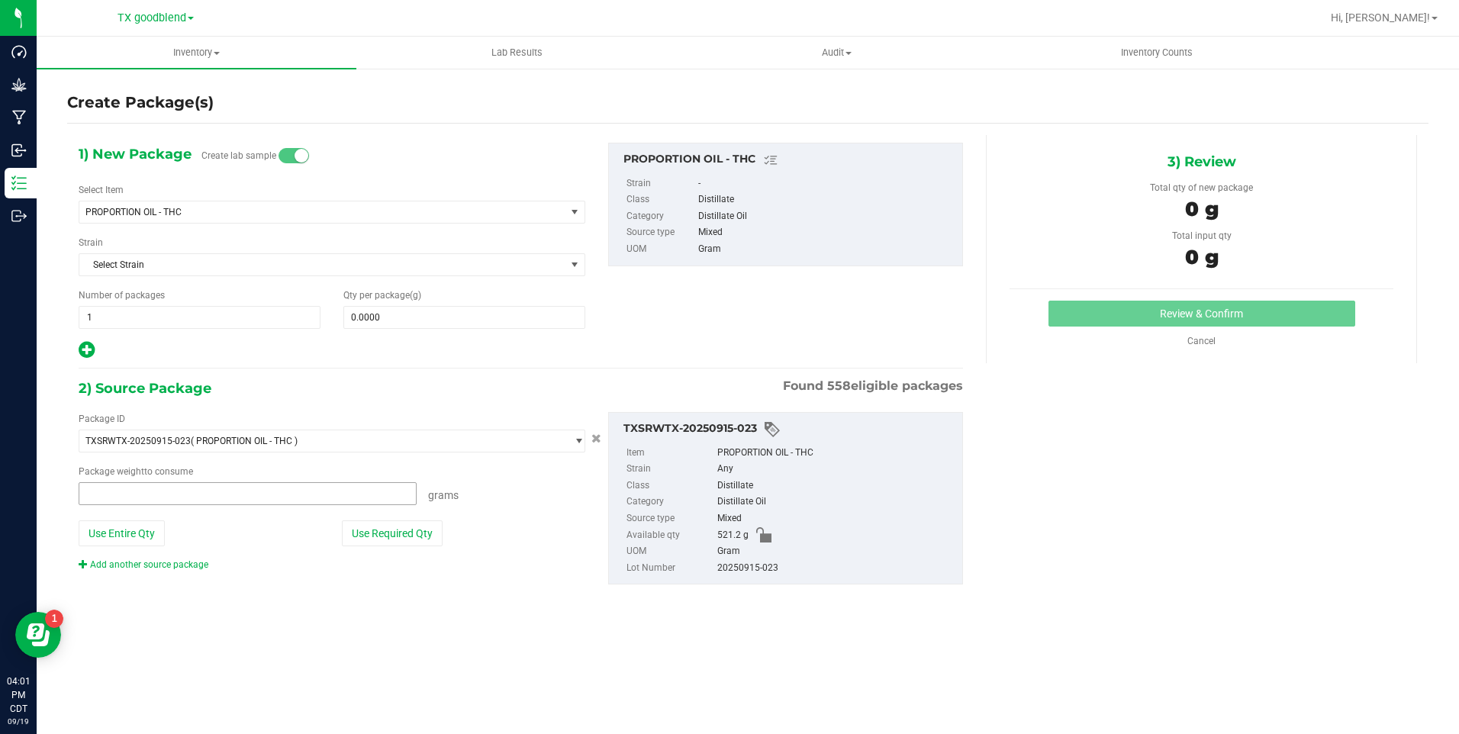
type input "0.0000 g"
click at [379, 317] on span at bounding box center [464, 317] width 242 height 23
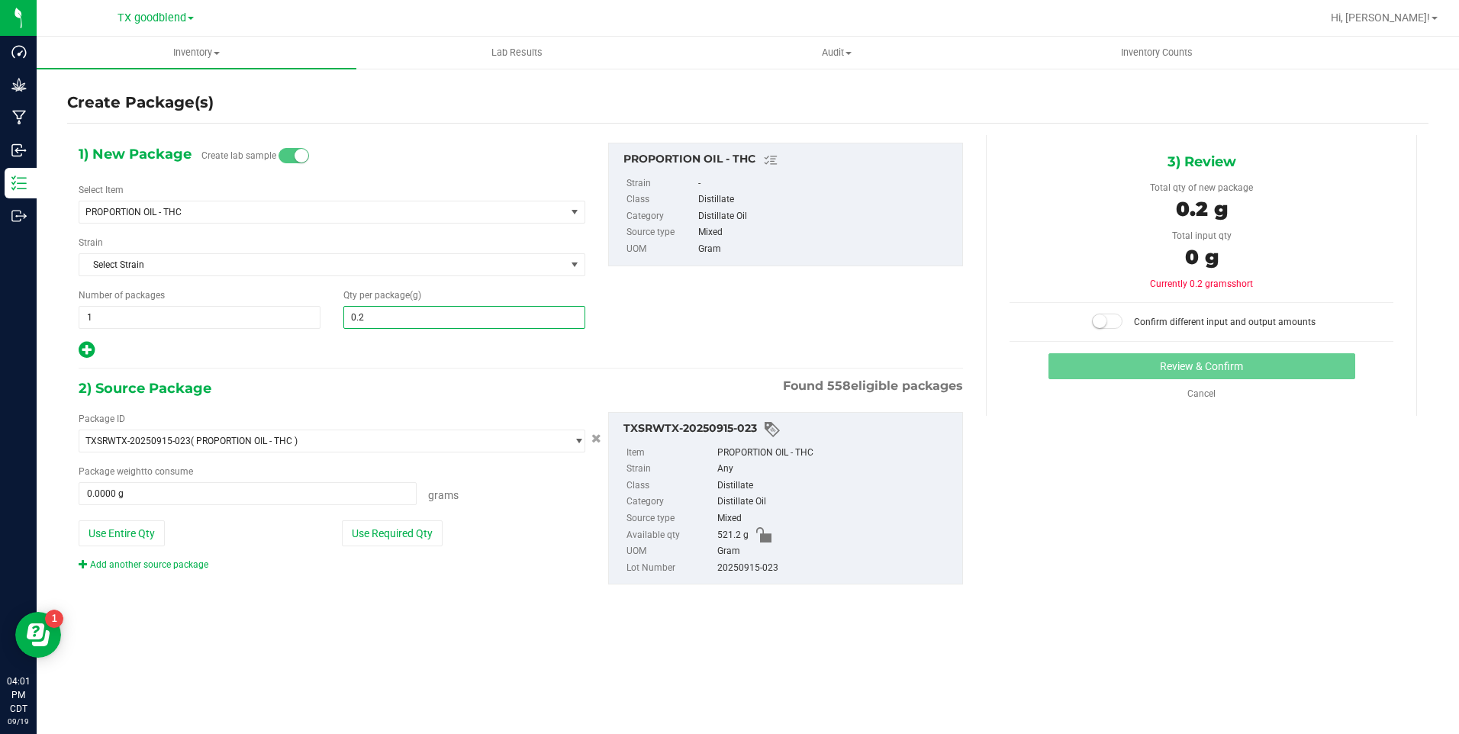
type input "0.28"
type input "0.2800"
click at [348, 532] on button "Use Required Qty" at bounding box center [392, 533] width 101 height 26
type input "0.2800 g"
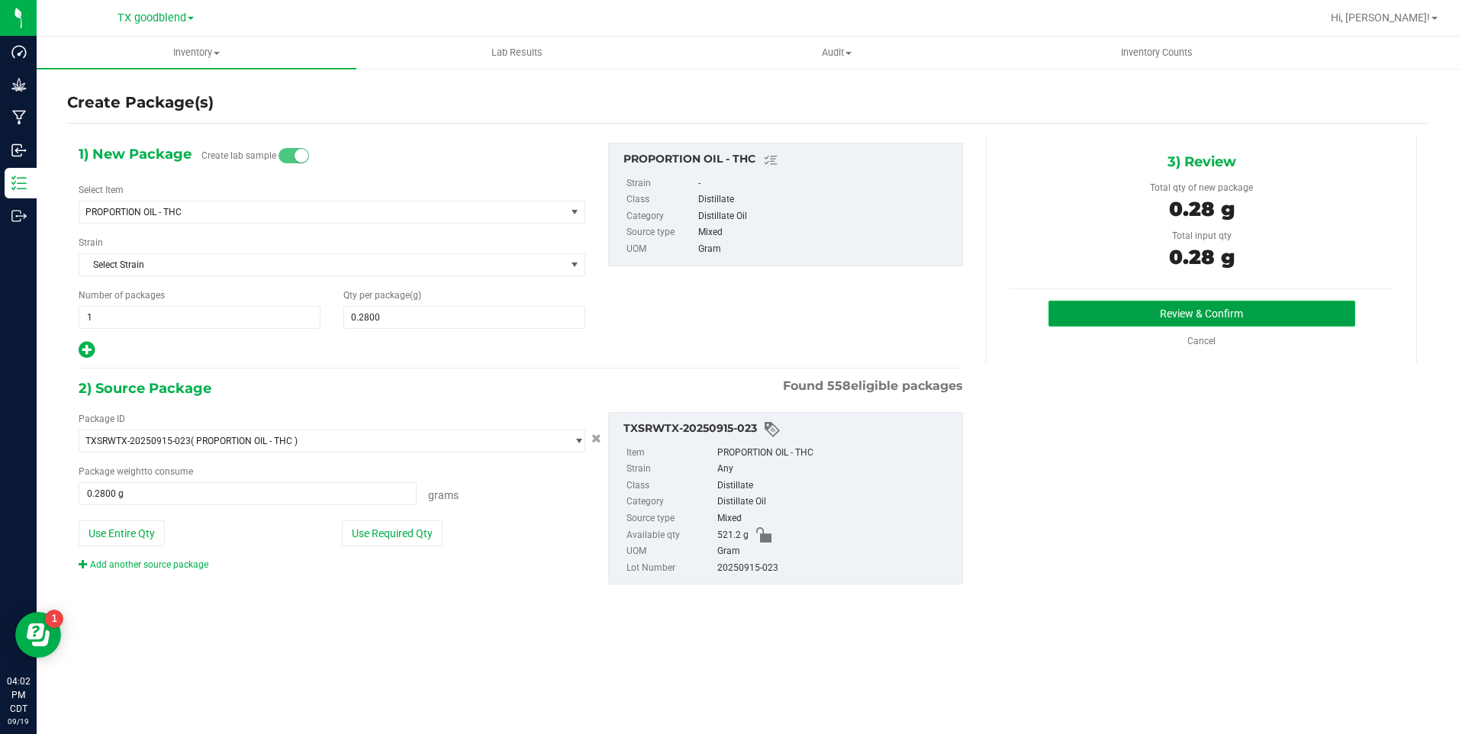
click at [1244, 314] on button "Review & Confirm" at bounding box center [1202, 314] width 307 height 26
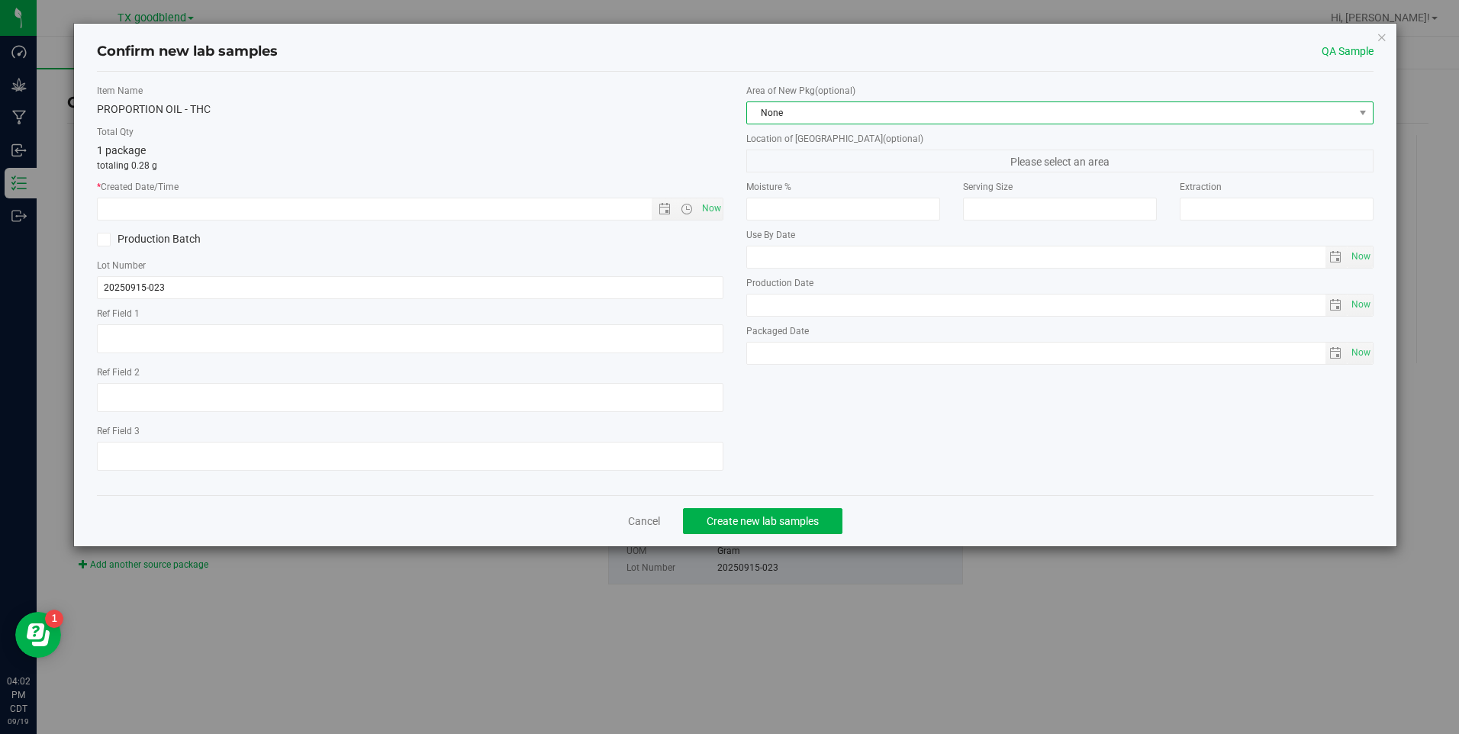
click at [897, 114] on span "None" at bounding box center [1050, 112] width 606 height 21
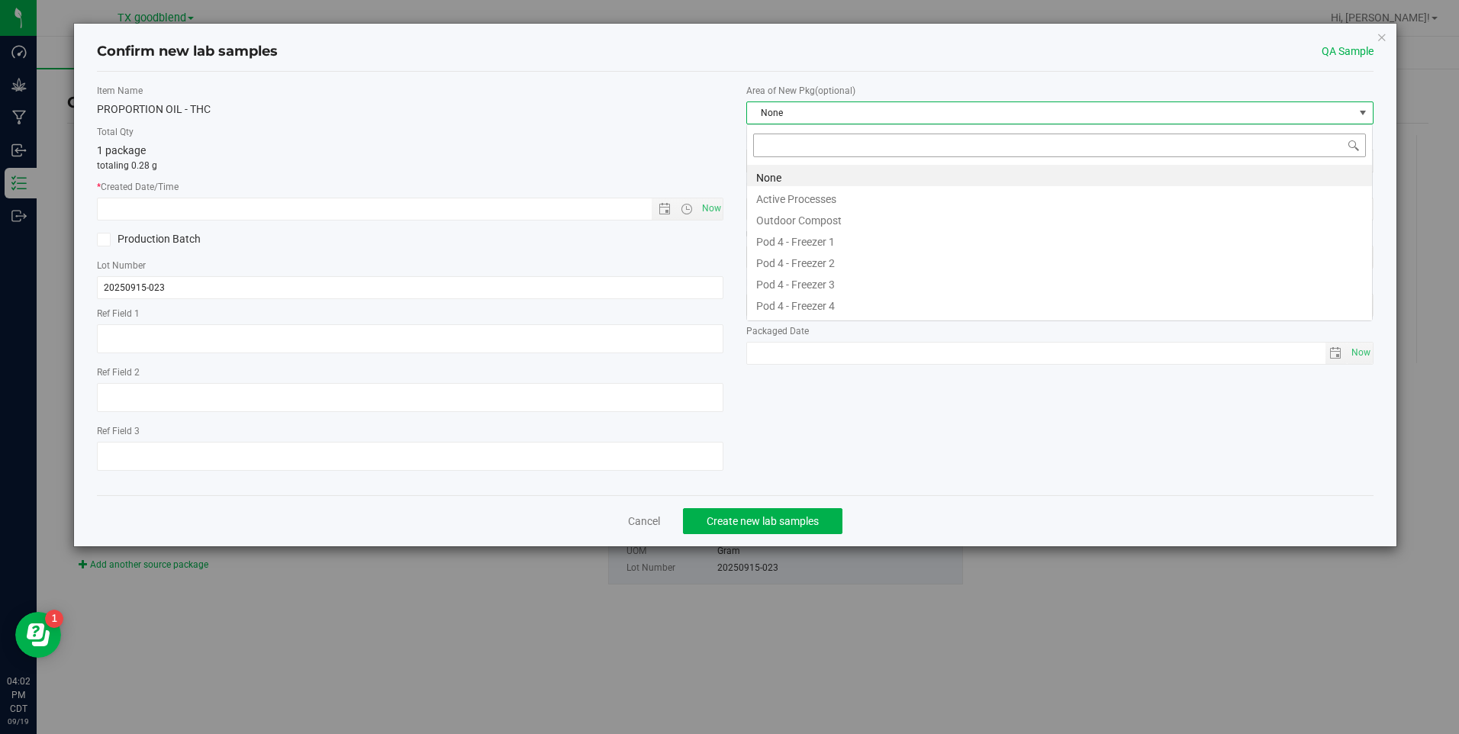
scroll to position [23, 627]
click at [871, 188] on li "Active Processes" at bounding box center [1059, 196] width 625 height 21
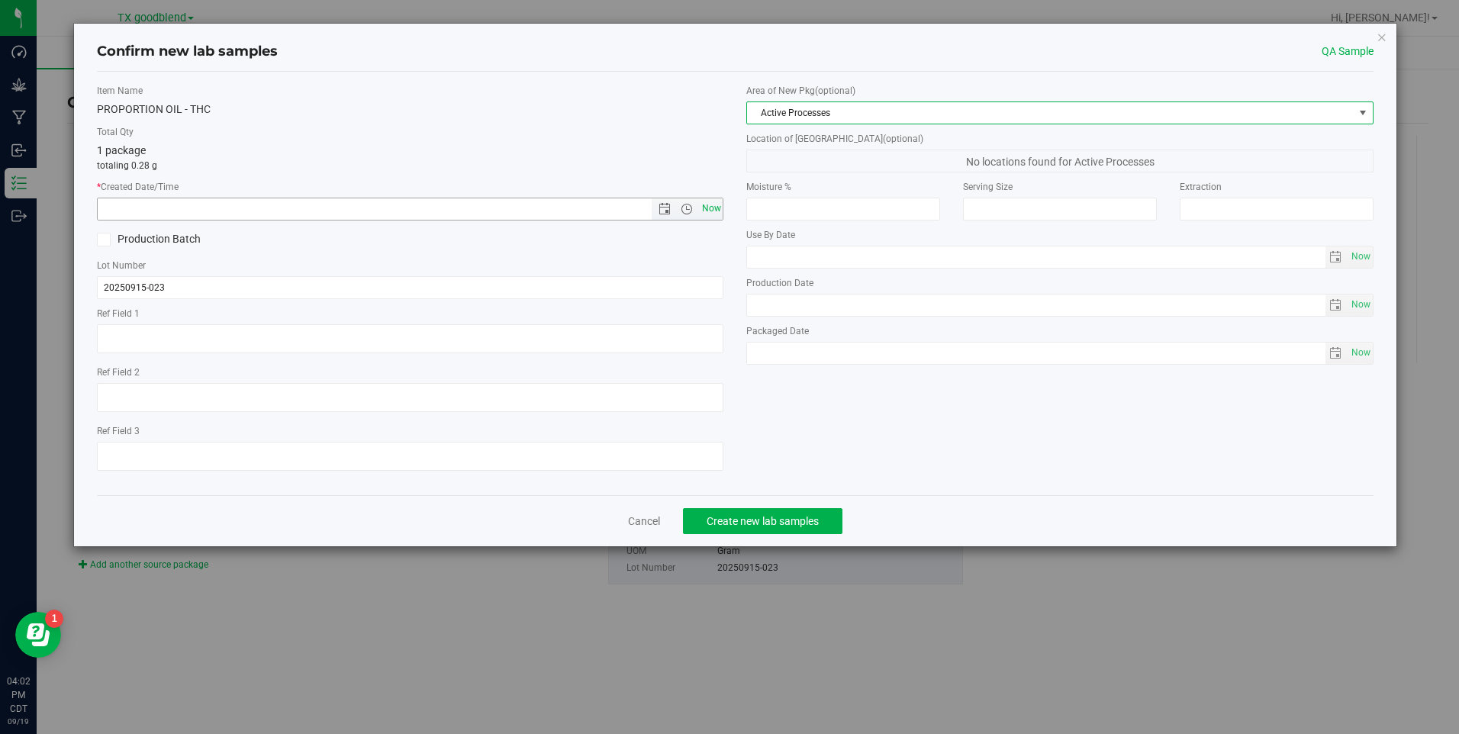
click at [723, 206] on span "Now" at bounding box center [711, 209] width 26 height 22
type input "[DATE] 4:02 PM"
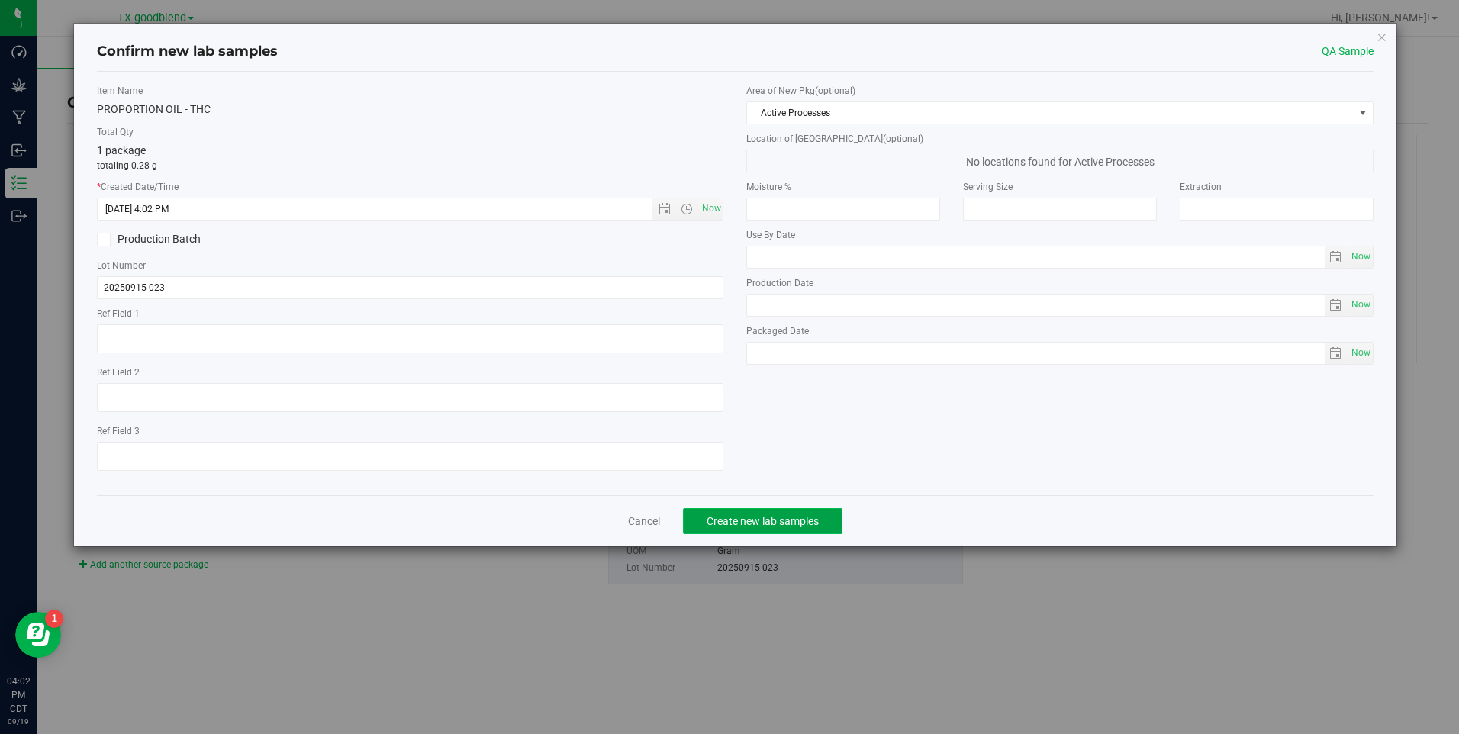
click at [745, 515] on span "Create new lab samples" at bounding box center [763, 521] width 112 height 12
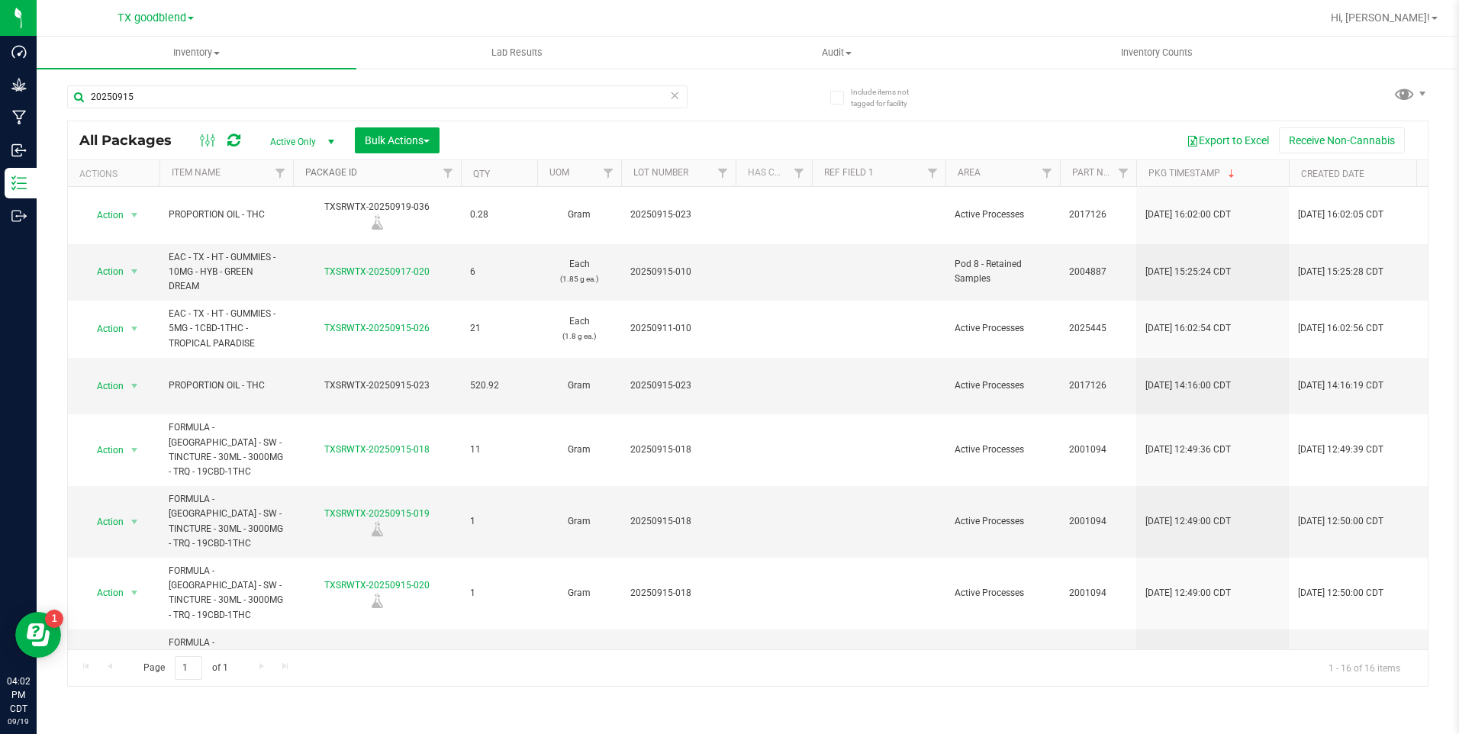
click at [321, 175] on link "Package ID" at bounding box center [331, 172] width 52 height 11
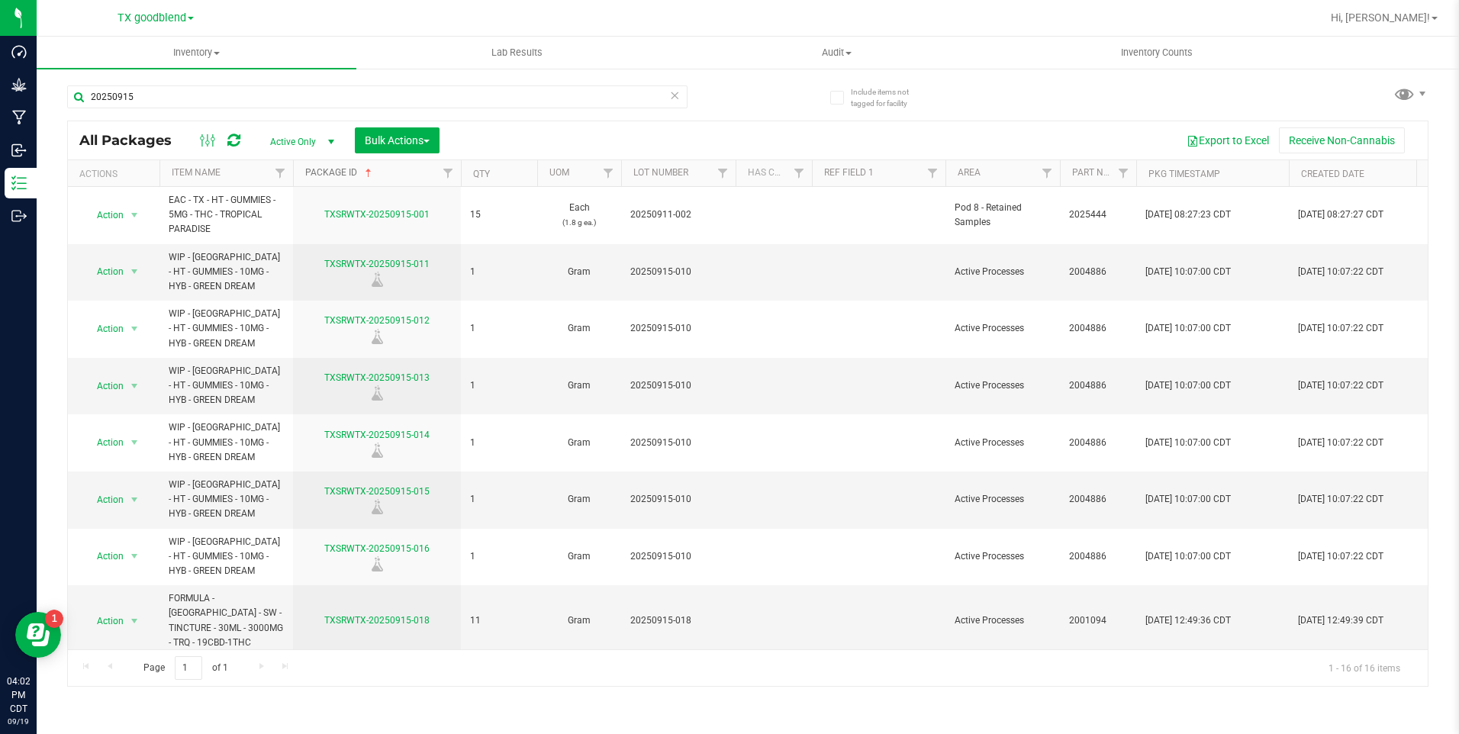
click at [321, 175] on link "Package ID" at bounding box center [339, 172] width 69 height 11
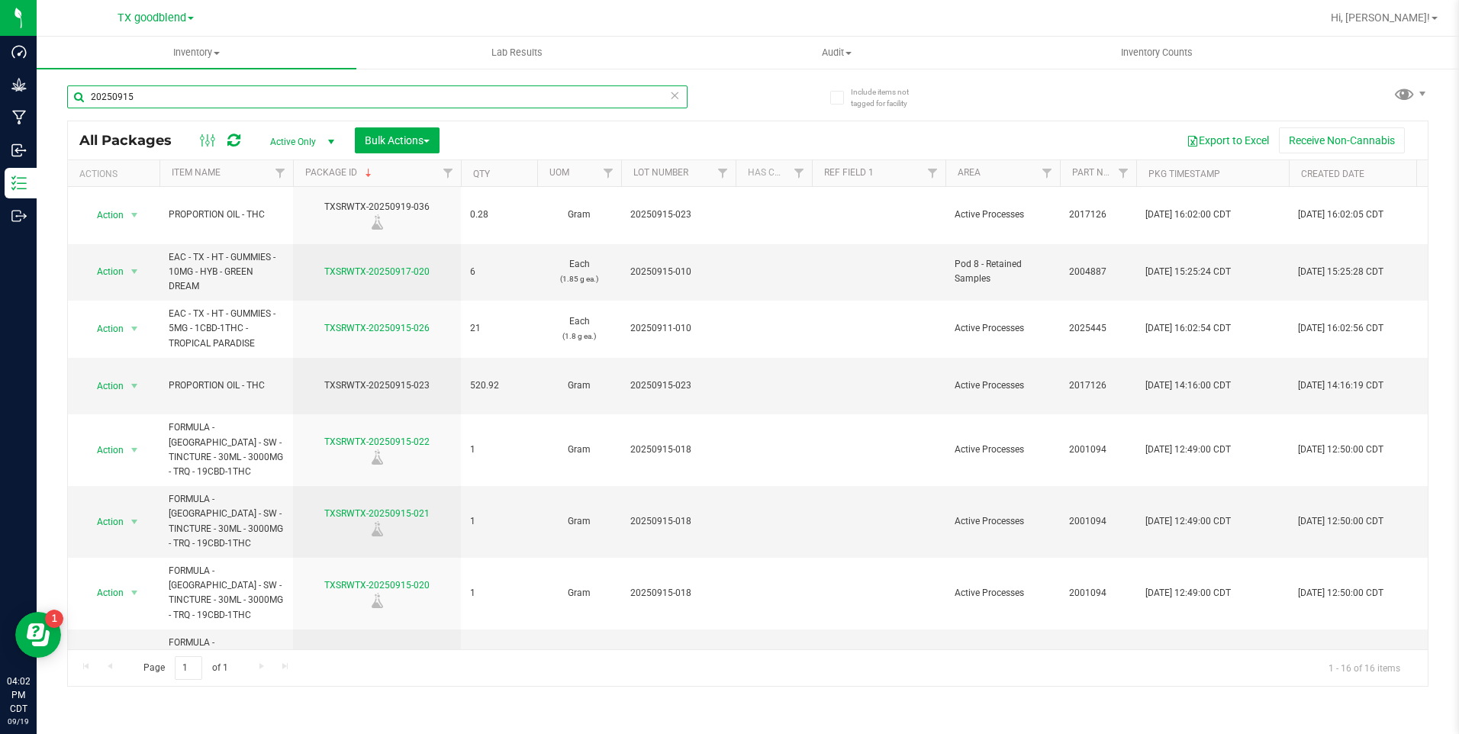
click at [189, 105] on input "20250915" at bounding box center [377, 96] width 620 height 23
type input "20250919"
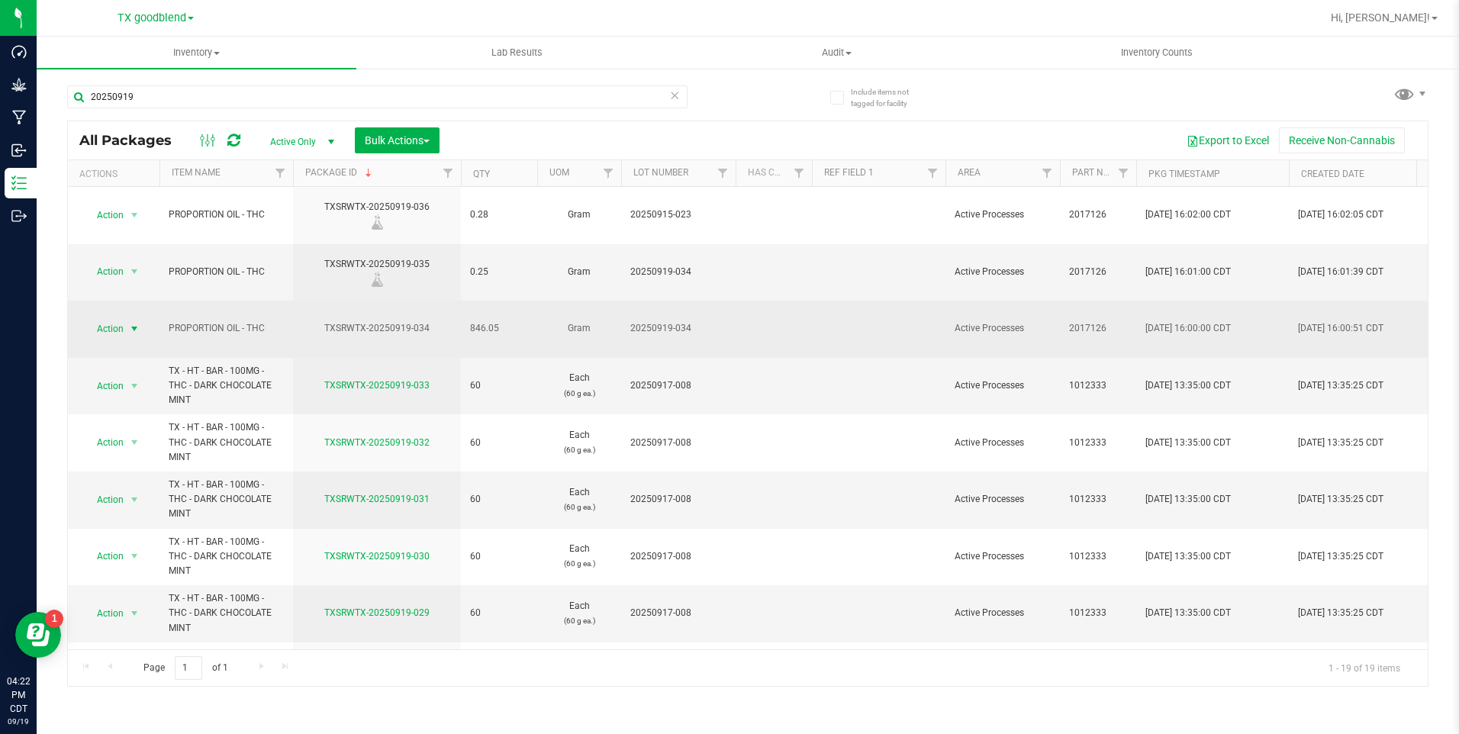
click at [105, 318] on span "Action" at bounding box center [103, 328] width 41 height 21
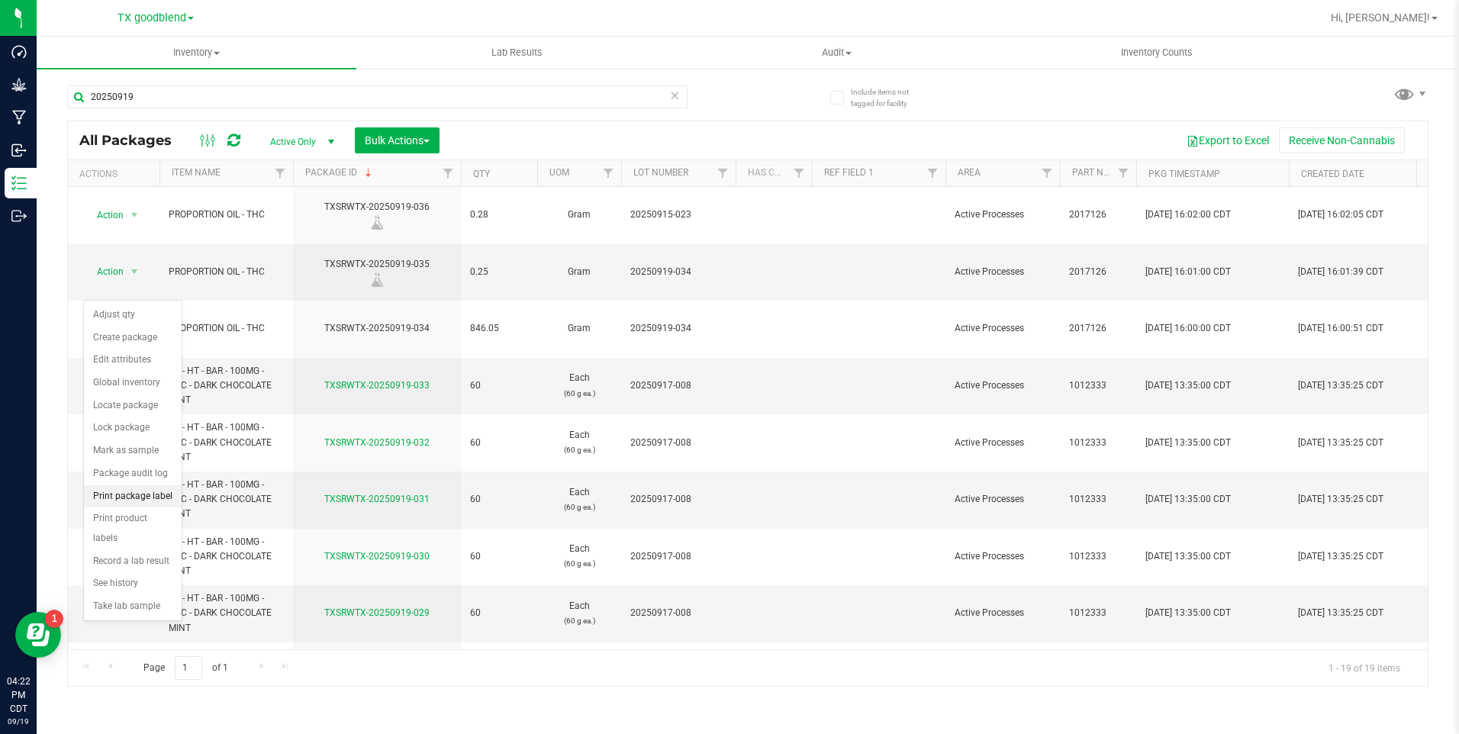
click at [105, 494] on li "Print package label" at bounding box center [133, 496] width 98 height 23
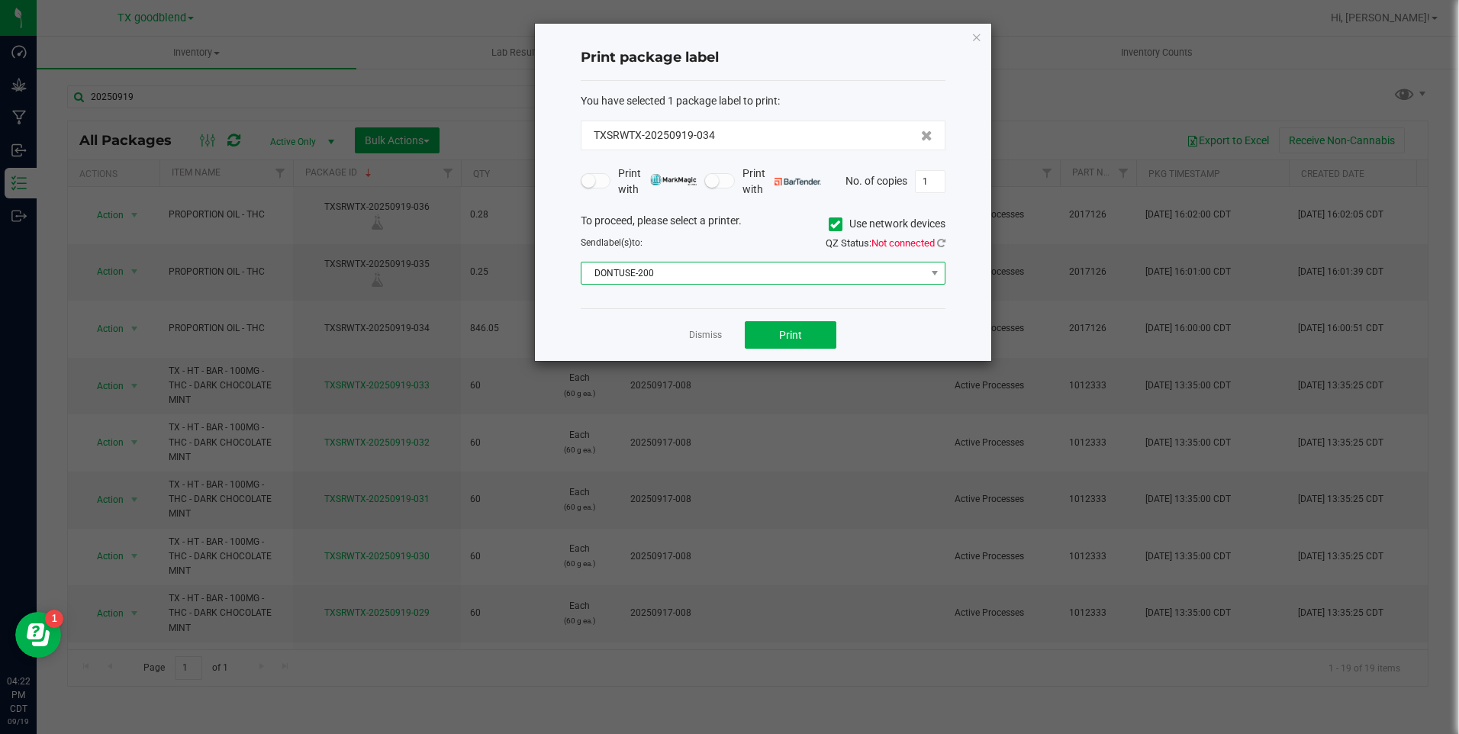
click at [673, 277] on span "DONTUSE-200" at bounding box center [754, 273] width 344 height 21
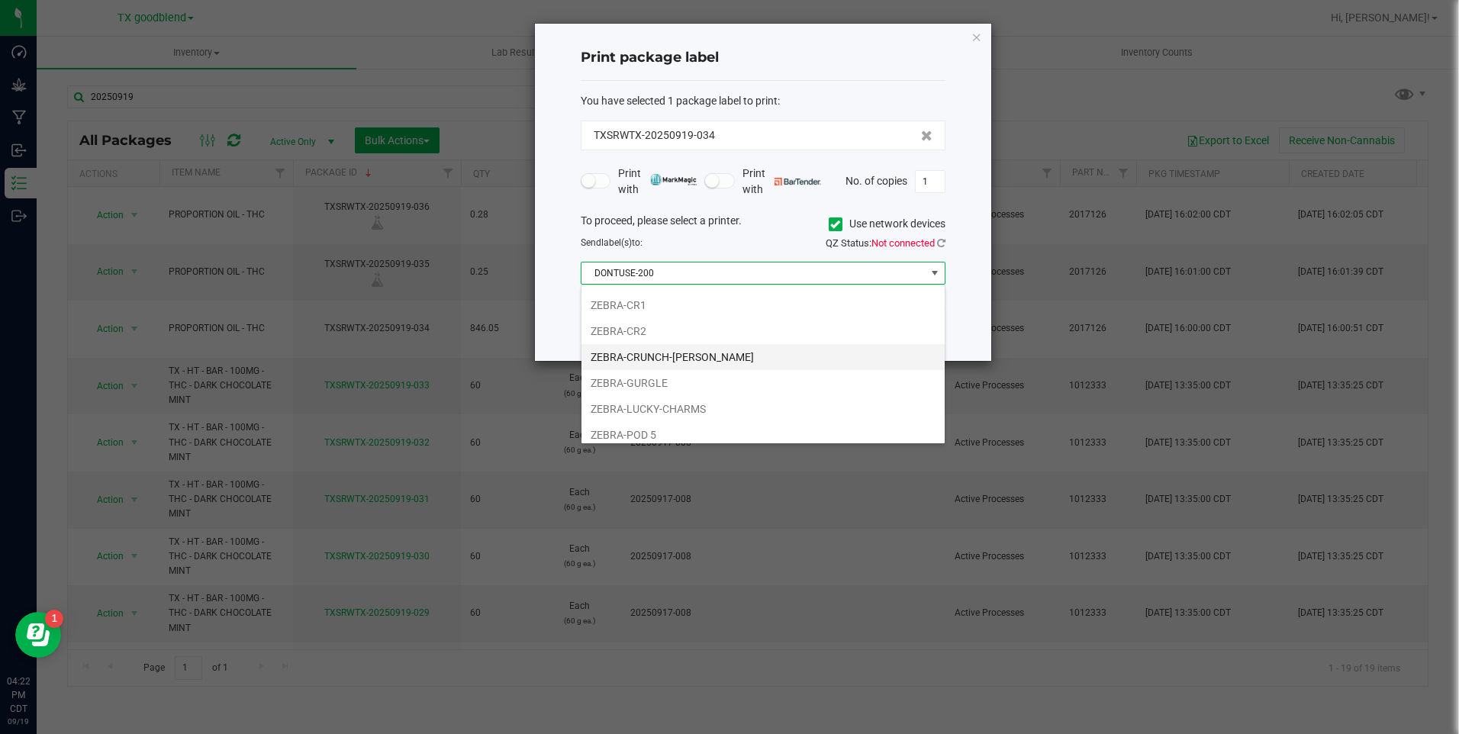
scroll to position [185, 0]
click at [664, 375] on li "ZEBRA-GURGLE" at bounding box center [763, 376] width 363 height 26
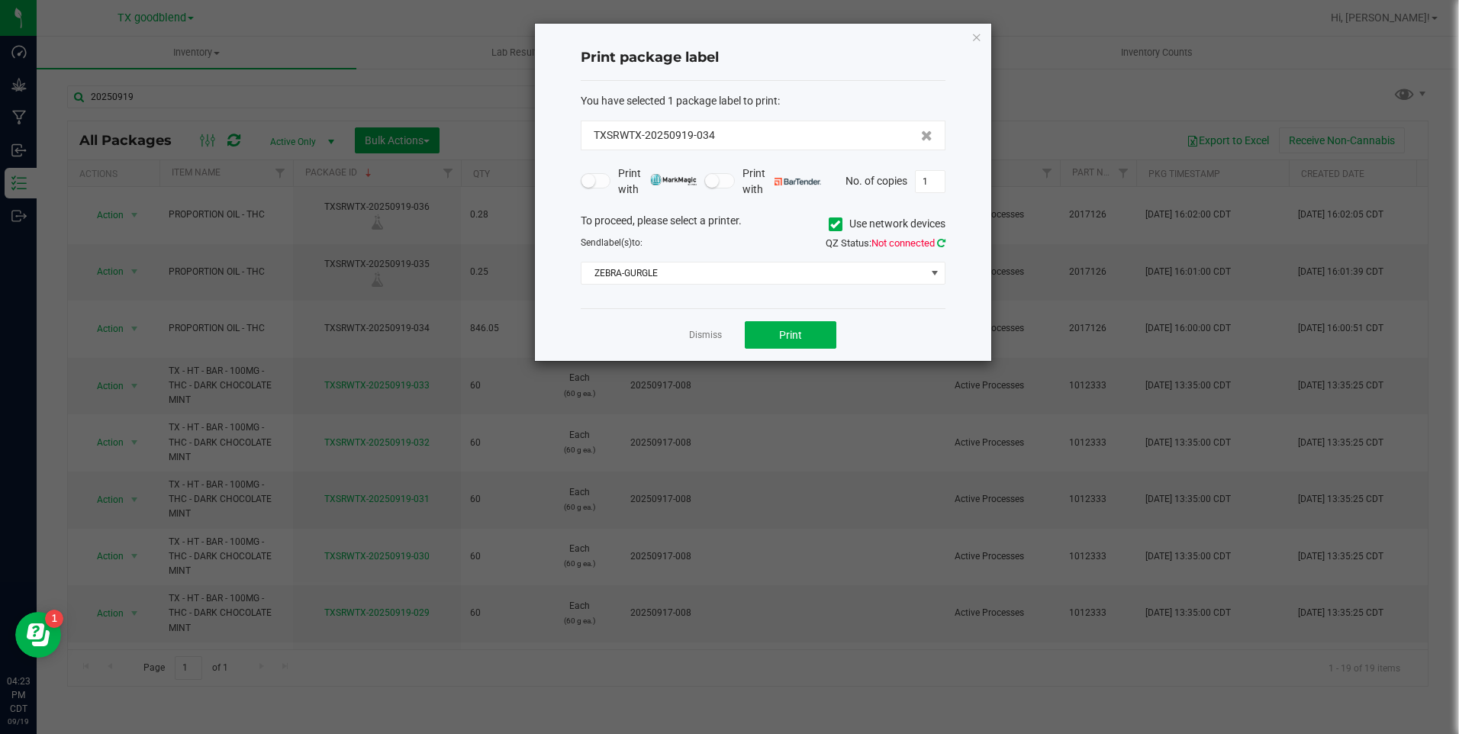
click at [939, 246] on icon at bounding box center [941, 243] width 8 height 10
click at [794, 330] on span "Print" at bounding box center [790, 335] width 23 height 12
click at [699, 334] on link "Dismiss" at bounding box center [705, 335] width 33 height 13
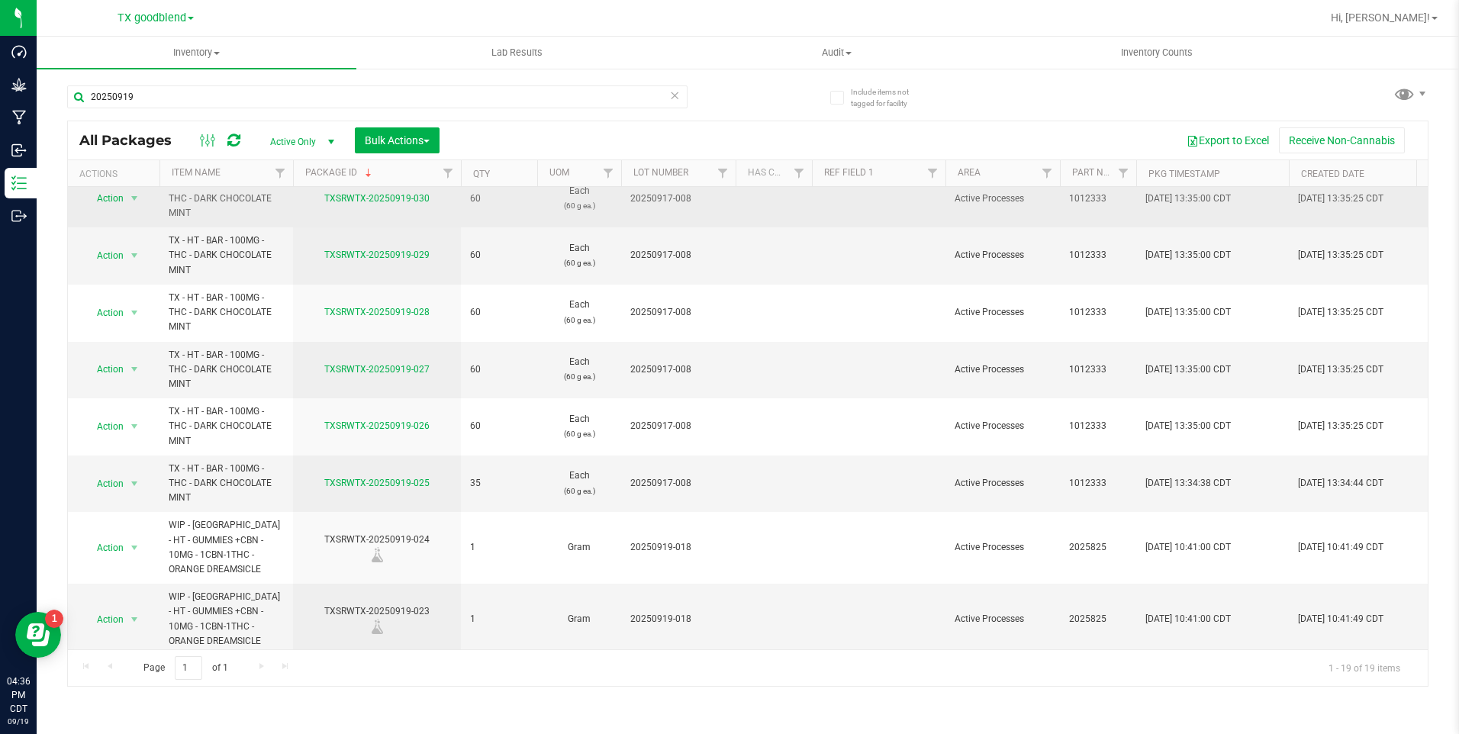
scroll to position [382, 0]
